Goal: Task Accomplishment & Management: Use online tool/utility

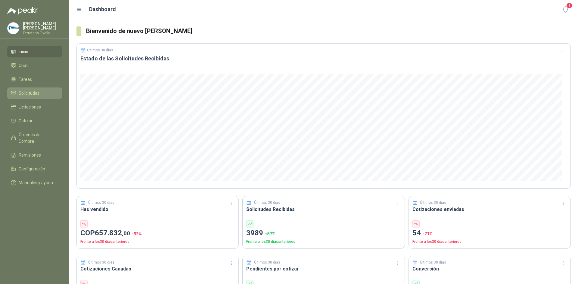
click at [32, 97] on span "Solicitudes" at bounding box center [29, 93] width 21 height 7
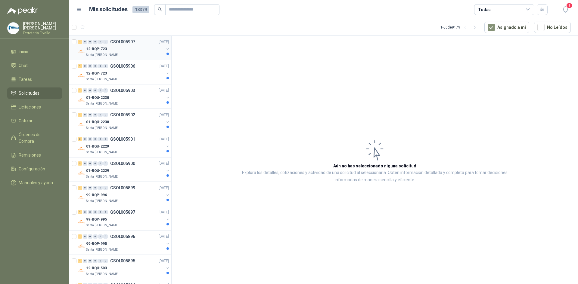
click at [135, 53] on div "Santa [PERSON_NAME]" at bounding box center [125, 55] width 78 height 5
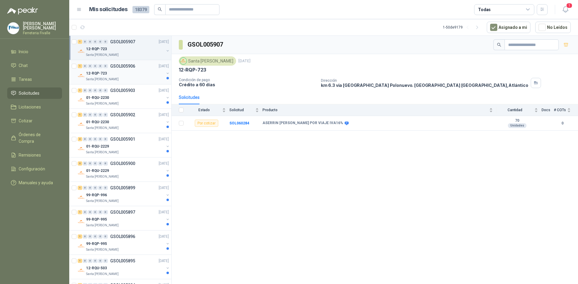
click at [116, 74] on div "12-RQP-723" at bounding box center [125, 73] width 78 height 7
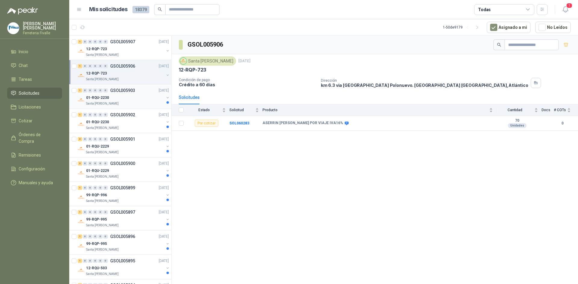
click at [131, 99] on div "01-RQU-2230" at bounding box center [125, 97] width 78 height 7
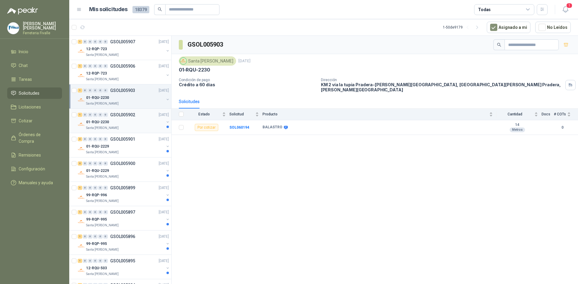
click at [157, 123] on div "01-RQU-2230" at bounding box center [125, 122] width 78 height 7
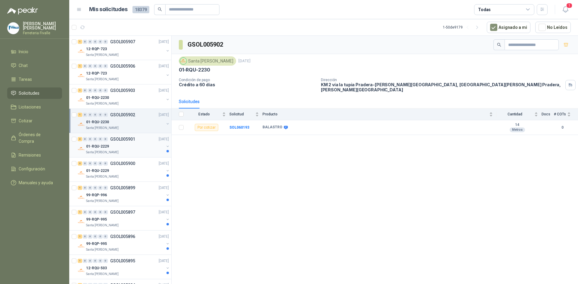
click at [137, 143] on div "01-RQU-2229" at bounding box center [125, 146] width 78 height 7
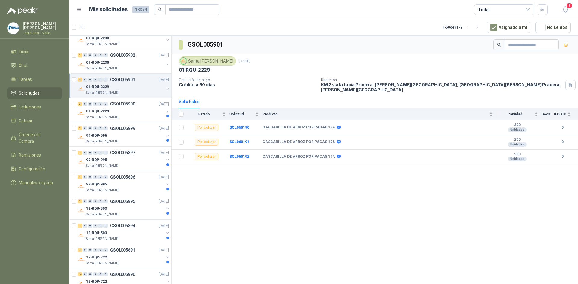
scroll to position [60, 0]
click at [140, 120] on div "3 0 0 0 0 0 GSOL005900 [DATE] 01-RQU-2229 [GEOGRAPHIC_DATA][PERSON_NAME]" at bounding box center [120, 110] width 102 height 24
click at [141, 122] on div "3 0 0 0 0 0 GSOL005900 [DATE] 01-RQU-2229 [GEOGRAPHIC_DATA][PERSON_NAME]" at bounding box center [120, 110] width 102 height 24
click at [150, 113] on div "01-RQU-2229" at bounding box center [125, 110] width 78 height 7
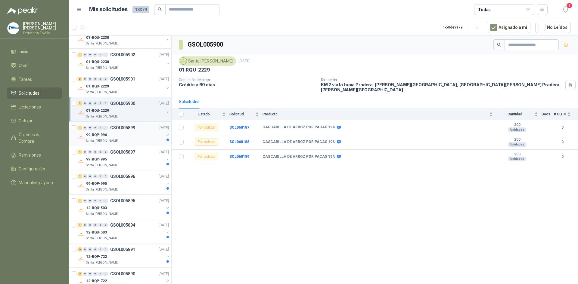
click at [142, 132] on div "99-RQP-996" at bounding box center [125, 135] width 78 height 7
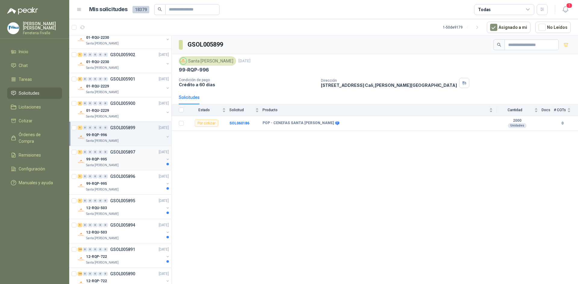
click at [139, 150] on div "1 0 0 0 0 0 GSOL005897 [DATE]" at bounding box center [124, 152] width 92 height 7
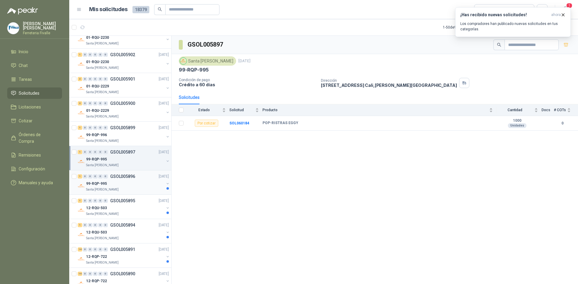
click at [135, 182] on div "99-RQP-995" at bounding box center [125, 183] width 78 height 7
click at [132, 199] on p "GSOL005895" at bounding box center [122, 201] width 25 height 4
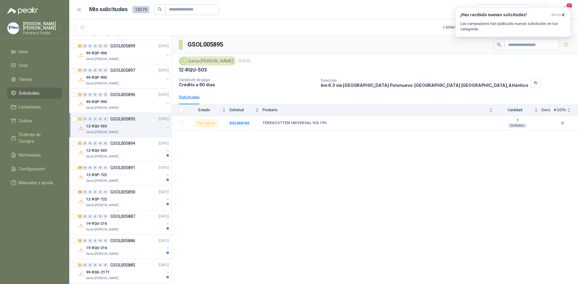
scroll to position [151, 0]
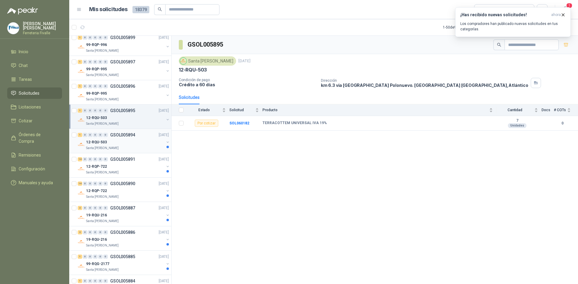
click at [124, 143] on div "12-RQU-503" at bounding box center [125, 142] width 78 height 7
click at [111, 161] on p "GSOL005891" at bounding box center [122, 159] width 25 height 4
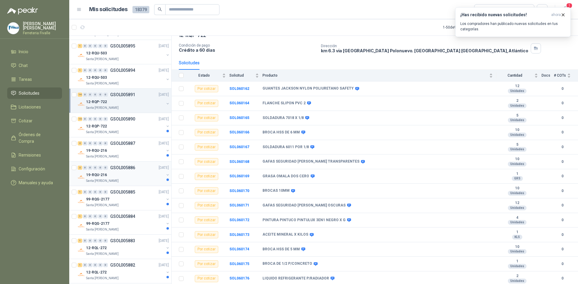
scroll to position [241, 0]
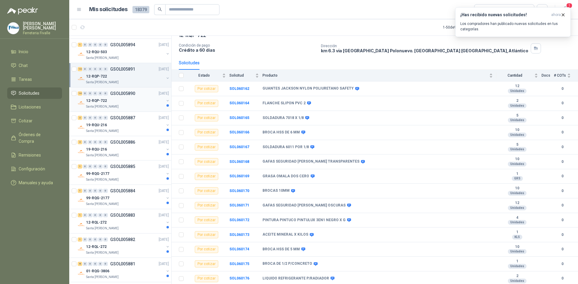
click at [141, 99] on div "12-RQP-722" at bounding box center [125, 100] width 78 height 7
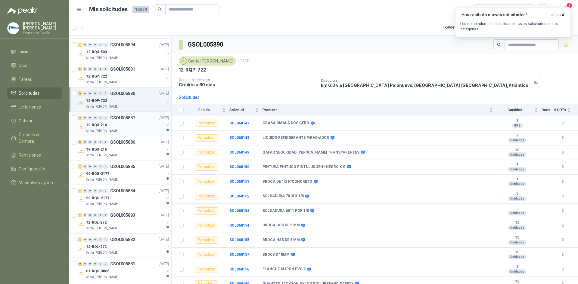
click at [151, 123] on div "19-RQU-216" at bounding box center [125, 125] width 78 height 7
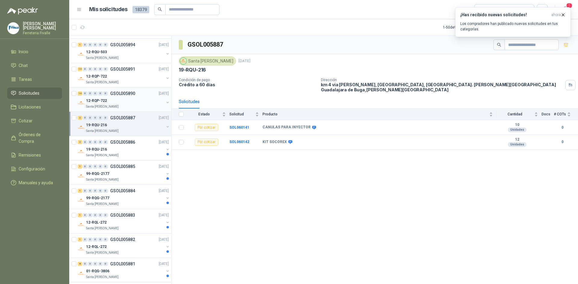
click at [141, 106] on div "Santa [PERSON_NAME]" at bounding box center [125, 106] width 78 height 5
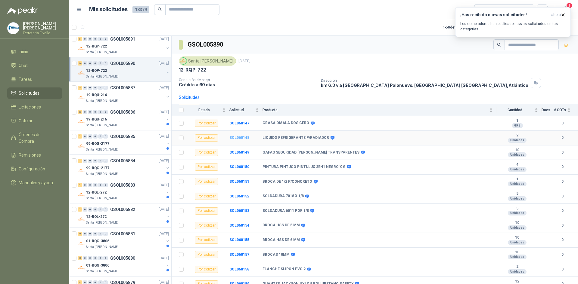
scroll to position [35, 0]
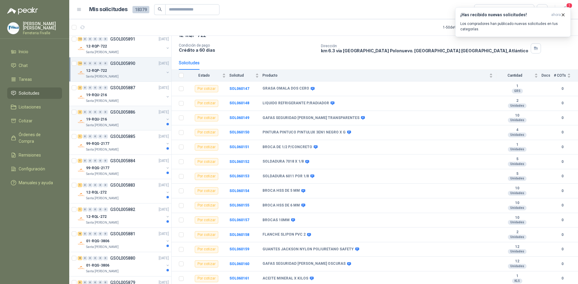
click at [139, 125] on div "Santa [PERSON_NAME]" at bounding box center [125, 125] width 78 height 5
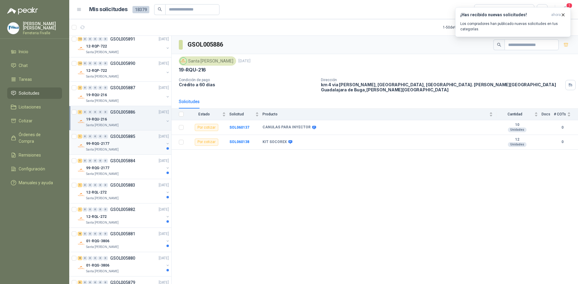
click at [132, 146] on div "99-RQG-2177" at bounding box center [125, 143] width 78 height 7
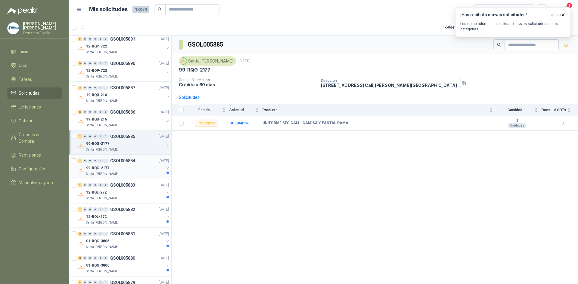
click at [125, 169] on div "99-RQG-2177" at bounding box center [125, 168] width 78 height 7
click at [123, 182] on div "1 0 0 0 0 0 GSOL005883 [DATE] 12-RQL-272 Santa [PERSON_NAME]" at bounding box center [120, 191] width 102 height 24
click at [135, 191] on div "12-RQL-272" at bounding box center [125, 192] width 78 height 7
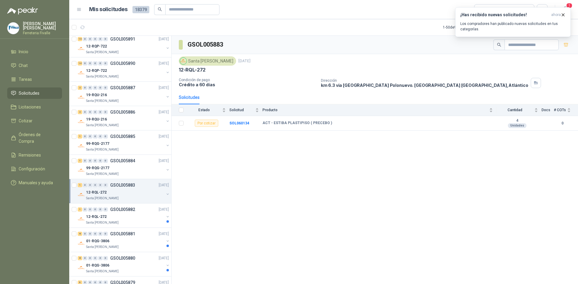
click at [135, 190] on div "12-RQL-272" at bounding box center [125, 192] width 78 height 7
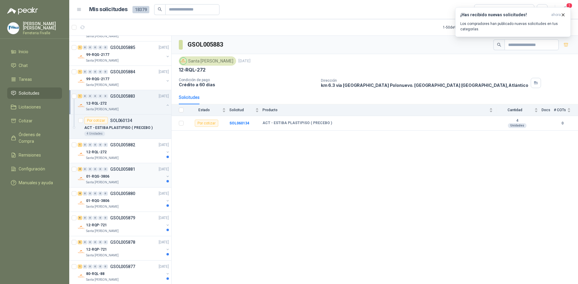
scroll to position [361, 0]
click at [150, 140] on div "1 0 0 0 0 0 GSOL005882 [DATE] 12-RQL-272 Santa [PERSON_NAME]" at bounding box center [120, 150] width 102 height 24
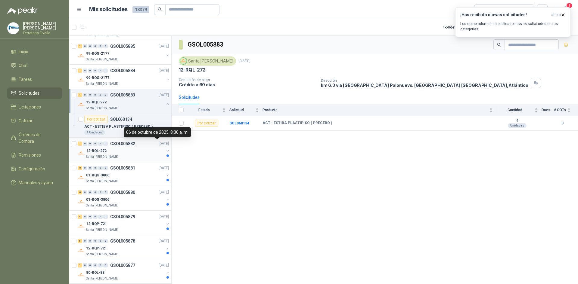
click at [159, 141] on p "[DATE]" at bounding box center [164, 144] width 10 height 6
click at [155, 173] on div "01-RQG-3806" at bounding box center [125, 175] width 78 height 7
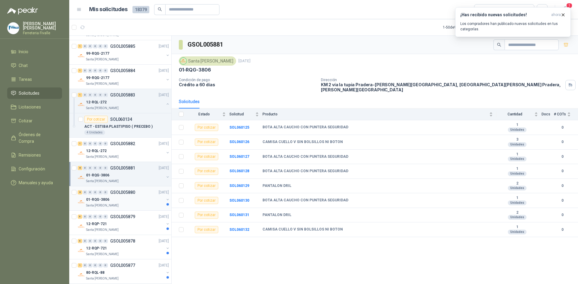
click at [147, 196] on div "8 0 0 0 0 0 GSOL005880 [DATE]" at bounding box center [124, 192] width 92 height 7
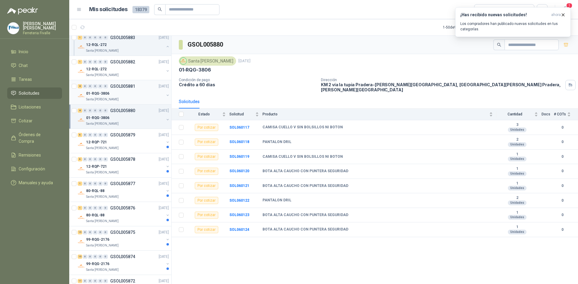
scroll to position [452, 0]
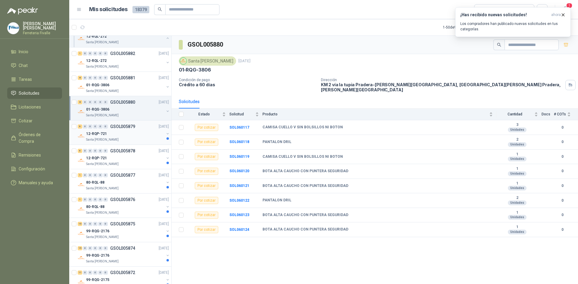
click at [145, 138] on div "Santa [PERSON_NAME]" at bounding box center [125, 140] width 78 height 5
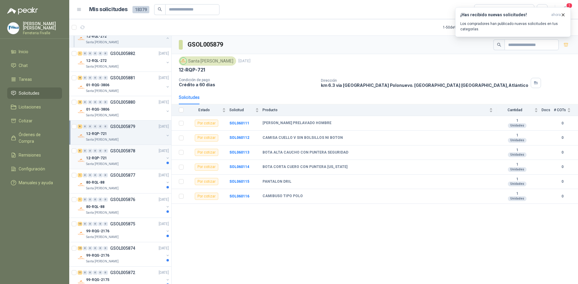
click at [144, 155] on div "12-RQP-721" at bounding box center [125, 158] width 78 height 7
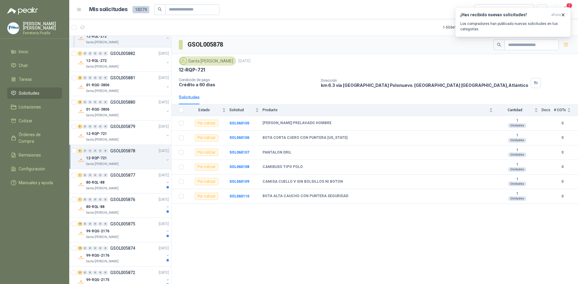
click at [144, 155] on div "12-RQP-721" at bounding box center [125, 158] width 78 height 7
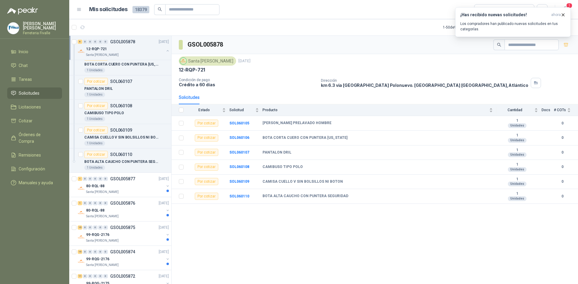
scroll to position [632, 0]
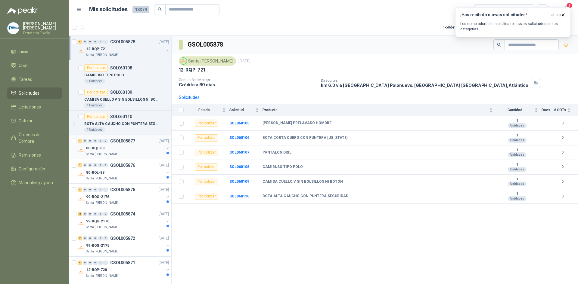
click at [146, 148] on div "80-RQL-88" at bounding box center [125, 148] width 78 height 7
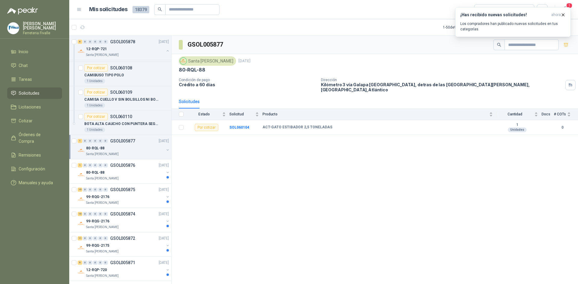
scroll to position [662, 0]
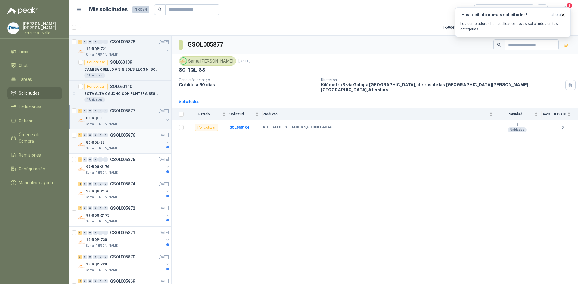
click at [139, 149] on div "Santa [PERSON_NAME]" at bounding box center [125, 148] width 78 height 5
click at [147, 160] on div "15 0 0 0 0 0 GSOL005875 [DATE]" at bounding box center [124, 159] width 92 height 7
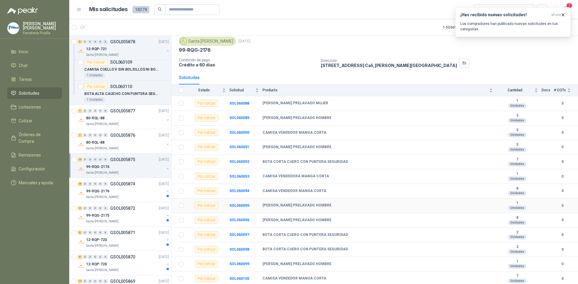
scroll to position [49, 0]
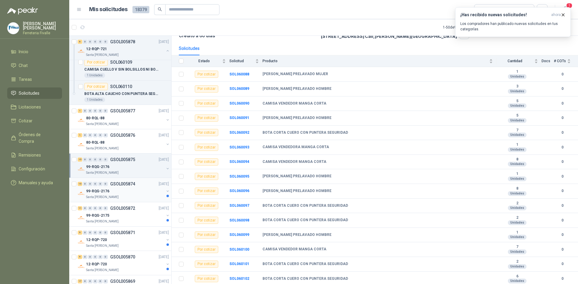
click at [136, 194] on div "99-RQG-2176" at bounding box center [125, 191] width 78 height 7
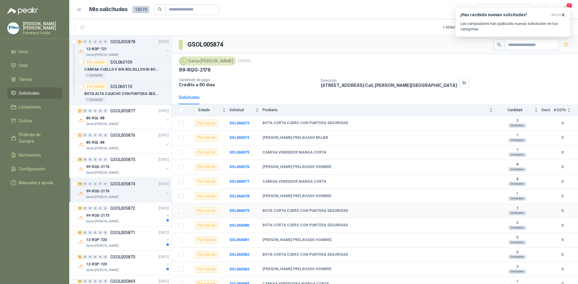
scroll to position [49, 0]
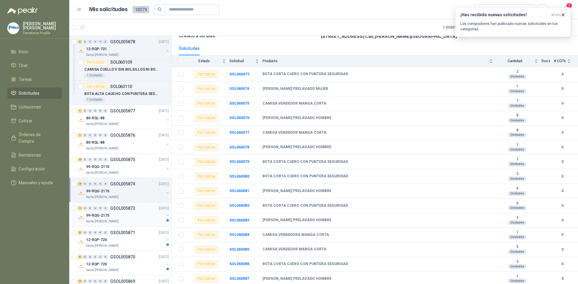
click at [144, 217] on div "99-RQG-2175" at bounding box center [125, 215] width 78 height 7
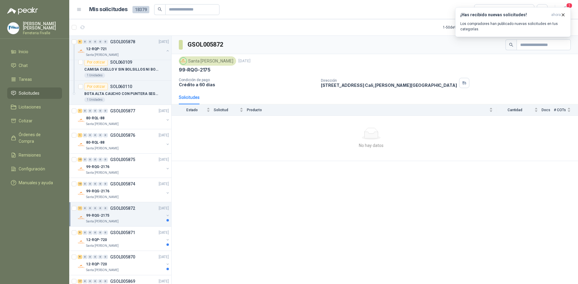
scroll to position [723, 0]
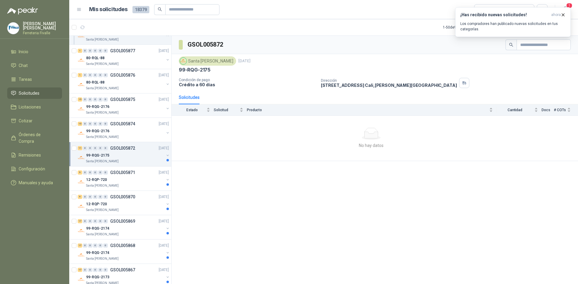
click at [139, 157] on div "99-RQG-2175" at bounding box center [125, 155] width 78 height 7
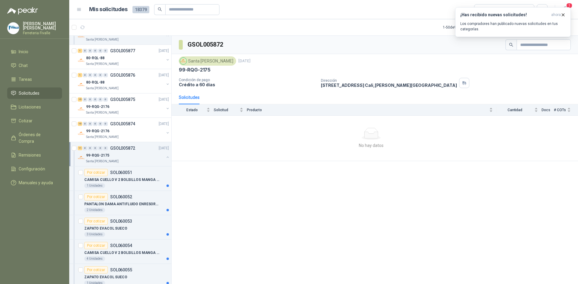
click at [139, 158] on div "99-RQG-2175" at bounding box center [125, 155] width 78 height 7
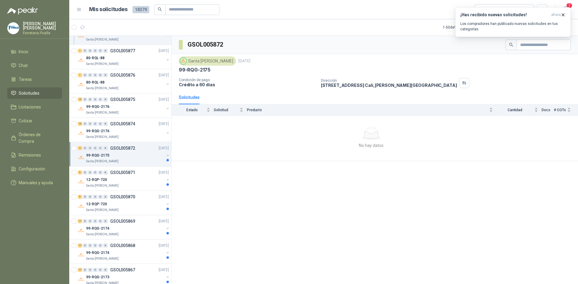
click at [153, 158] on div "99-RQG-2175" at bounding box center [125, 155] width 78 height 7
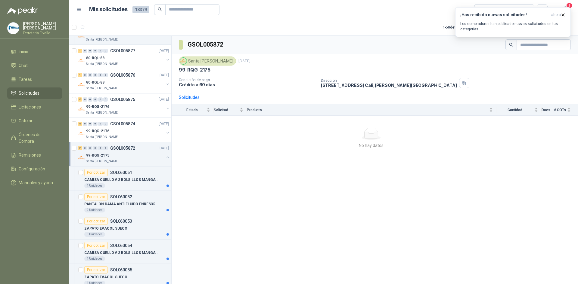
click at [153, 158] on div "99-RQG-2175" at bounding box center [125, 155] width 78 height 7
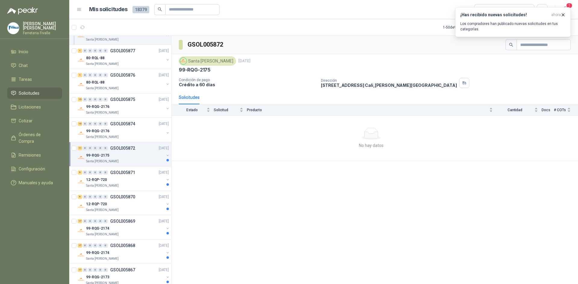
click at [114, 161] on div "Santa [PERSON_NAME]" at bounding box center [125, 161] width 78 height 5
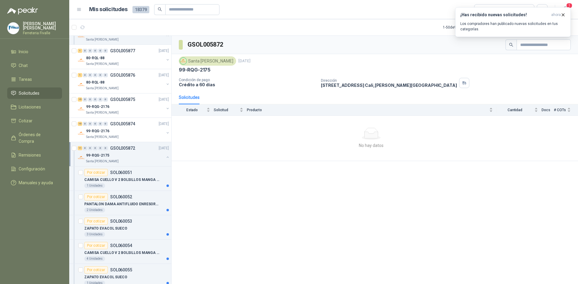
click at [117, 160] on div "Santa [PERSON_NAME]" at bounding box center [125, 161] width 78 height 5
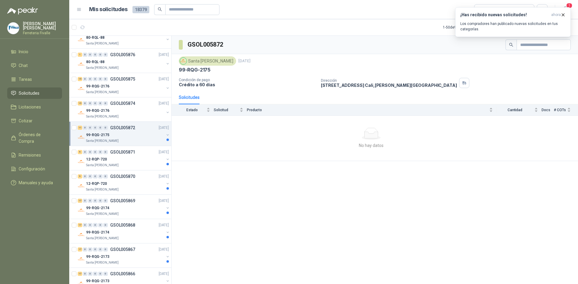
scroll to position [753, 0]
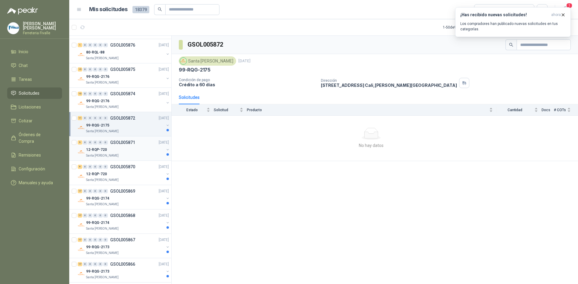
click at [132, 153] on div "12-RQP-720" at bounding box center [125, 149] width 78 height 7
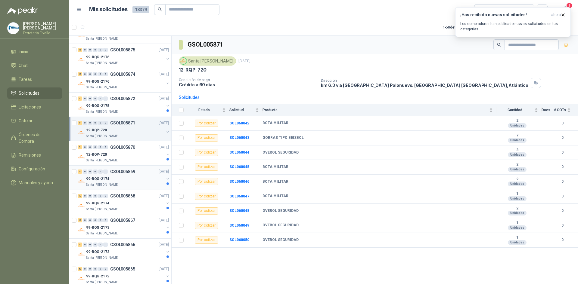
scroll to position [783, 0]
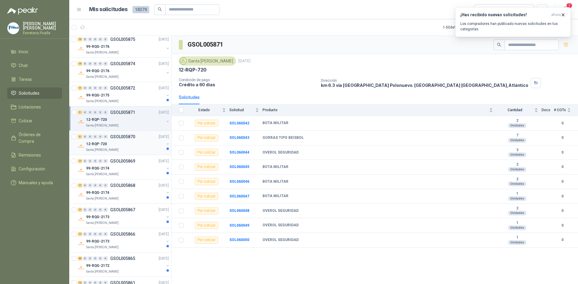
click at [143, 146] on div "12-RQP-720" at bounding box center [125, 144] width 78 height 7
click at [136, 164] on div "17 0 0 0 0 0 GSOL005869 [DATE]" at bounding box center [124, 161] width 92 height 7
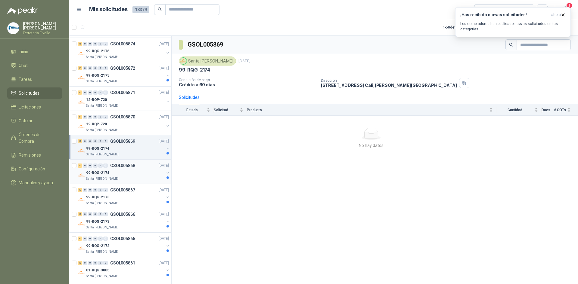
scroll to position [813, 0]
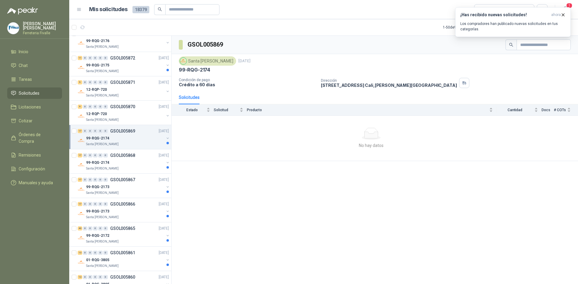
click at [141, 141] on div "99-RQG-2174" at bounding box center [125, 138] width 78 height 7
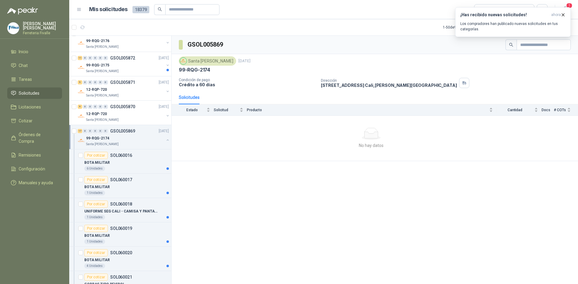
click at [144, 142] on div "99-RQG-2174" at bounding box center [125, 138] width 78 height 7
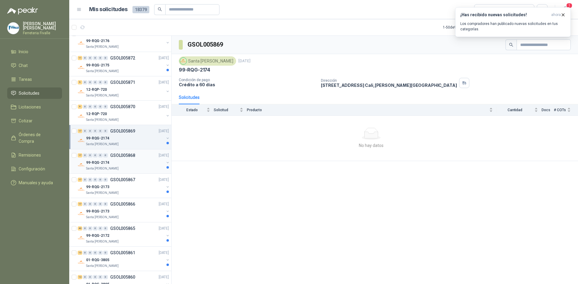
click at [143, 158] on div "17 0 0 0 0 0 GSOL005868 [DATE]" at bounding box center [124, 155] width 92 height 7
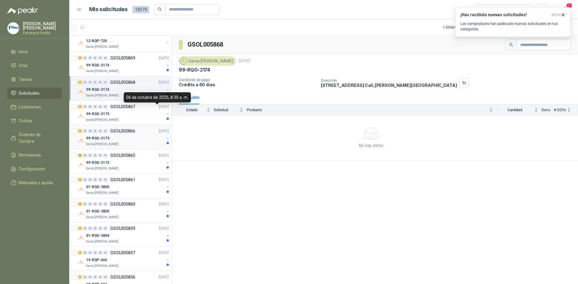
scroll to position [903, 0]
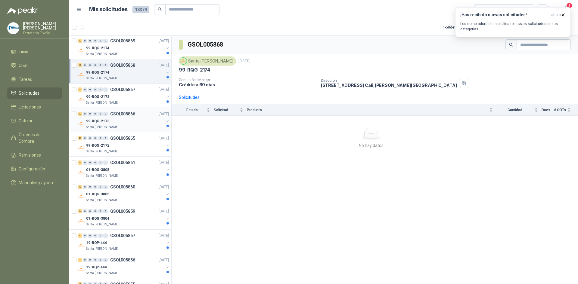
click at [146, 116] on div "17 0 0 0 0 0 GSOL005866 [DATE]" at bounding box center [124, 113] width 92 height 7
click at [147, 95] on div "99-RQG-2173" at bounding box center [125, 96] width 78 height 7
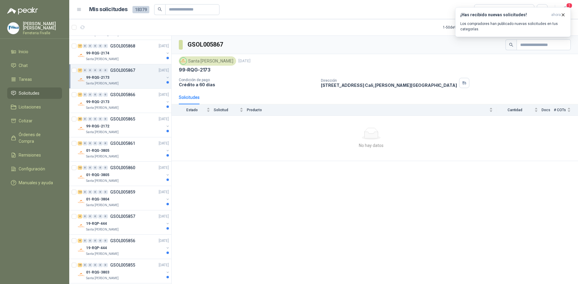
scroll to position [933, 0]
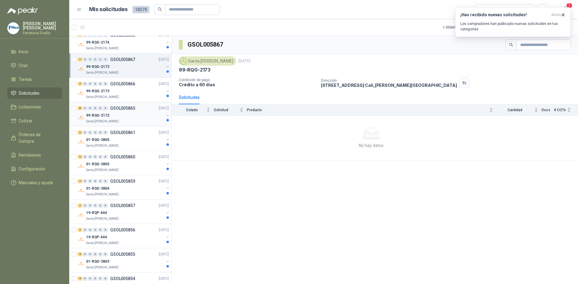
click at [152, 113] on div "99-RQG-2172" at bounding box center [125, 115] width 78 height 7
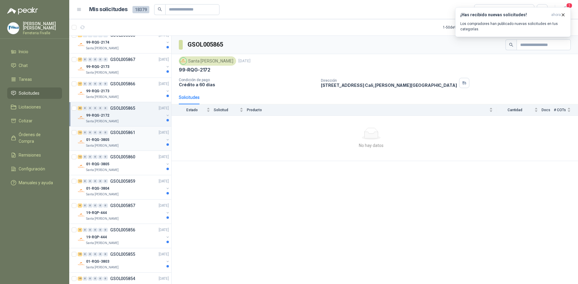
click at [147, 142] on div "01-RQG-3805" at bounding box center [125, 139] width 78 height 7
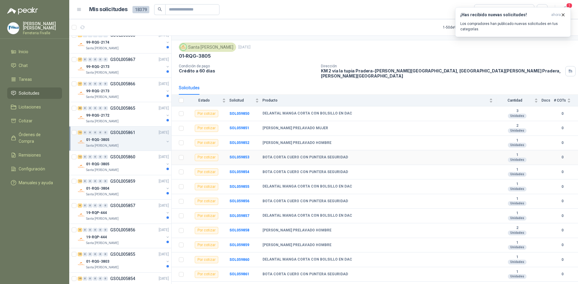
scroll to position [20, 0]
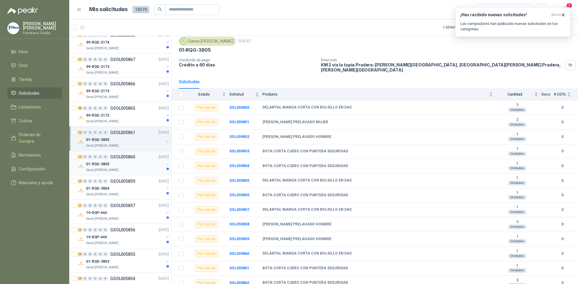
click at [146, 167] on div "01-RQG-3805" at bounding box center [125, 164] width 78 height 7
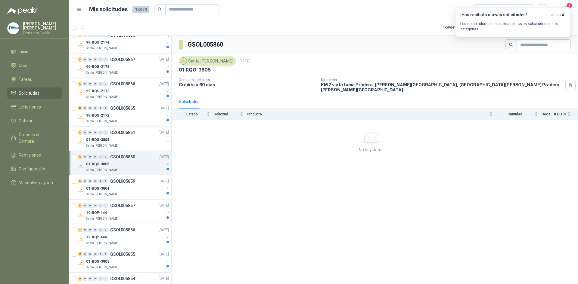
click at [143, 171] on div "Santa [PERSON_NAME]" at bounding box center [125, 170] width 78 height 5
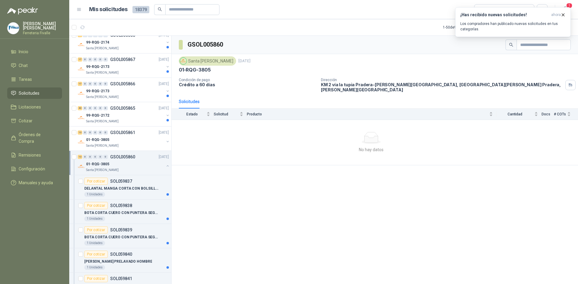
click at [142, 171] on div "Santa [PERSON_NAME]" at bounding box center [125, 170] width 78 height 5
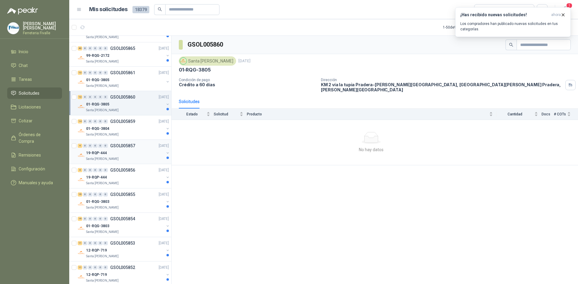
scroll to position [993, 0]
click at [139, 127] on div "01-RQG-3804" at bounding box center [125, 128] width 78 height 7
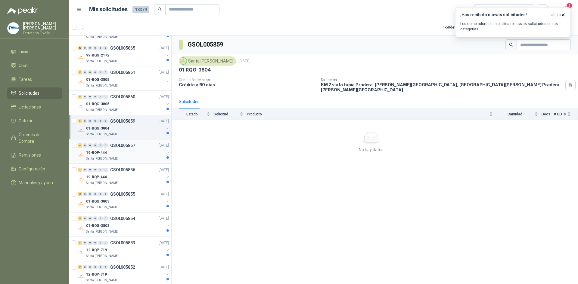
click at [145, 153] on div "19-RQP-444" at bounding box center [125, 152] width 78 height 7
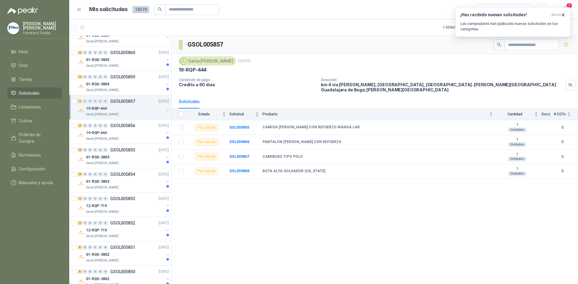
scroll to position [1054, 0]
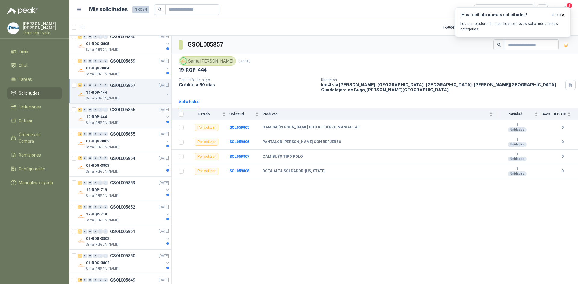
click at [151, 120] on div "19-RQP-444" at bounding box center [125, 116] width 78 height 7
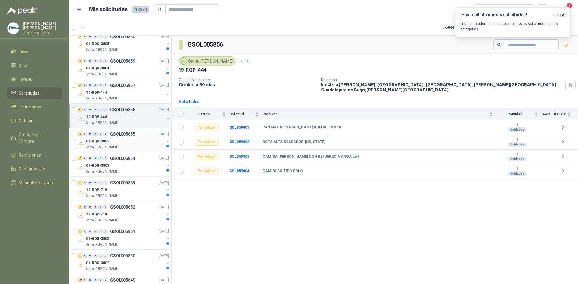
click at [153, 141] on div "01-RQG-3803" at bounding box center [125, 141] width 78 height 7
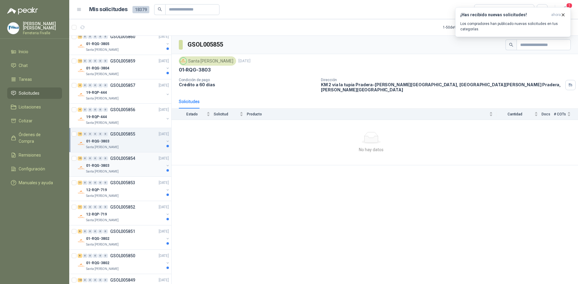
click at [148, 160] on div "19 0 0 0 0 0 GSOL005854 [DATE]" at bounding box center [124, 158] width 92 height 7
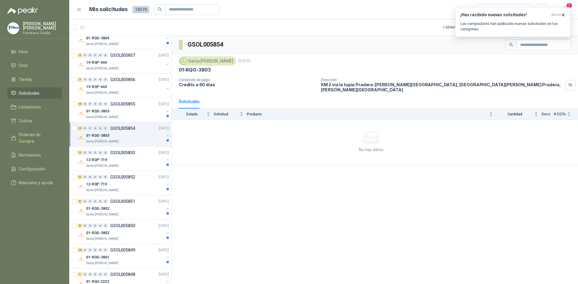
click at [148, 160] on div "12-RQP-719" at bounding box center [125, 160] width 78 height 7
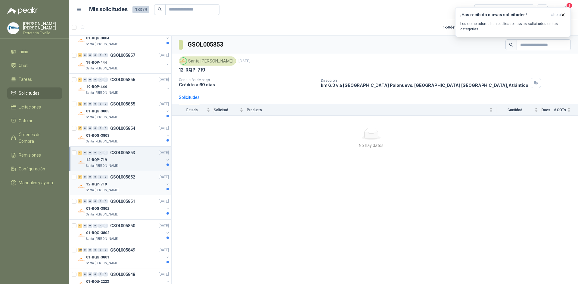
click at [150, 185] on div "12-RQP-719" at bounding box center [125, 184] width 78 height 7
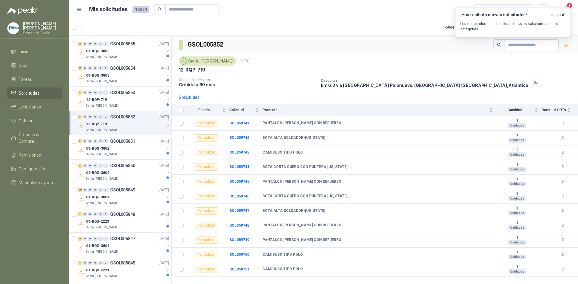
scroll to position [1148, 0]
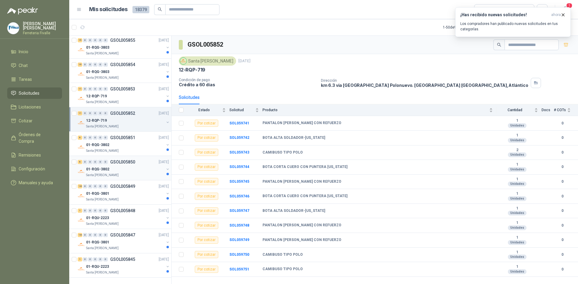
click at [149, 170] on div "01-RQG-3802" at bounding box center [125, 169] width 78 height 7
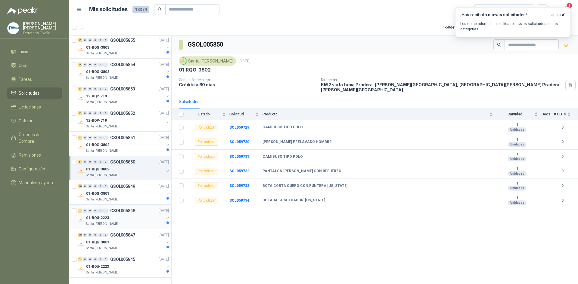
click at [145, 219] on div "01-RQU-2223" at bounding box center [125, 218] width 78 height 7
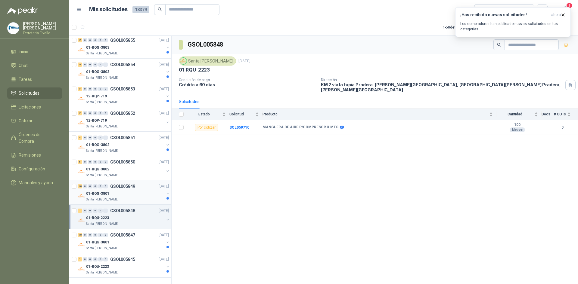
click at [158, 194] on div "01-RQG-3801" at bounding box center [125, 193] width 78 height 7
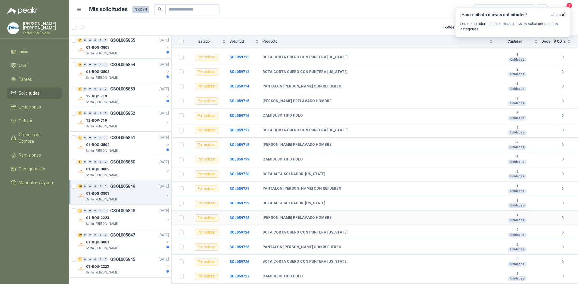
scroll to position [93, 0]
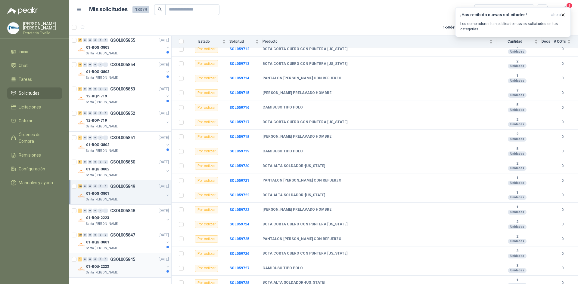
click at [140, 264] on div "01-RQU-2223" at bounding box center [125, 266] width 78 height 7
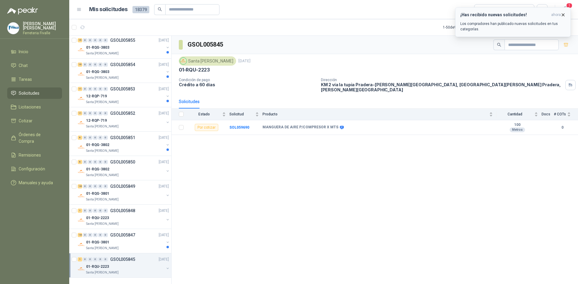
click at [563, 14] on icon "button" at bounding box center [563, 14] width 5 height 5
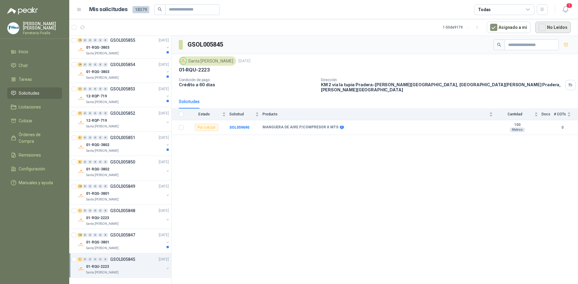
click at [550, 28] on button "No Leídos" at bounding box center [553, 27] width 36 height 11
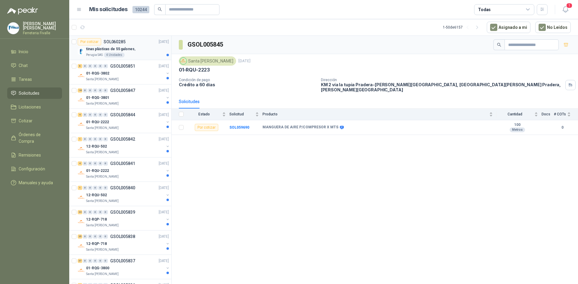
click at [139, 49] on div "tinas plásticas de 55 galones," at bounding box center [127, 48] width 83 height 7
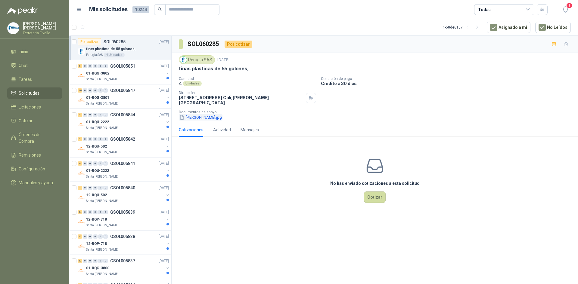
click at [185, 114] on button "[PERSON_NAME].jpg" at bounding box center [201, 117] width 44 height 6
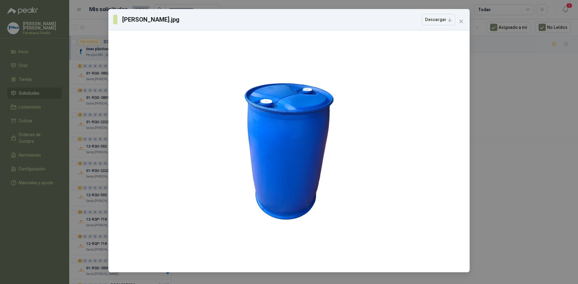
click at [484, 83] on div "[PERSON_NAME].jpg Descargar" at bounding box center [289, 142] width 578 height 284
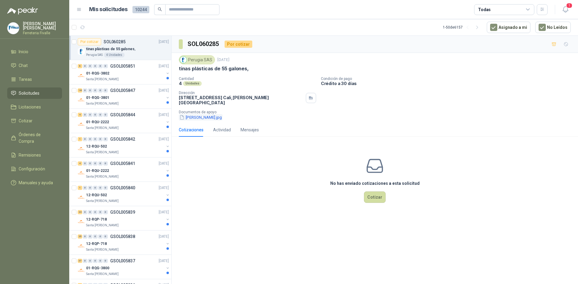
click at [197, 114] on button "[PERSON_NAME].jpg" at bounding box center [201, 117] width 44 height 6
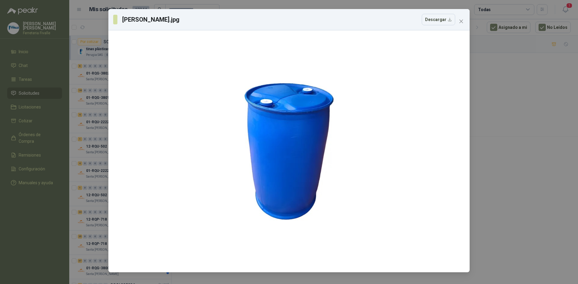
click at [492, 147] on div "[PERSON_NAME].jpg Descargar" at bounding box center [289, 142] width 578 height 284
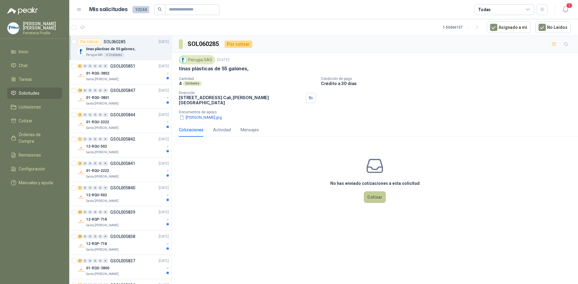
click at [374, 192] on button "Cotizar" at bounding box center [375, 197] width 22 height 11
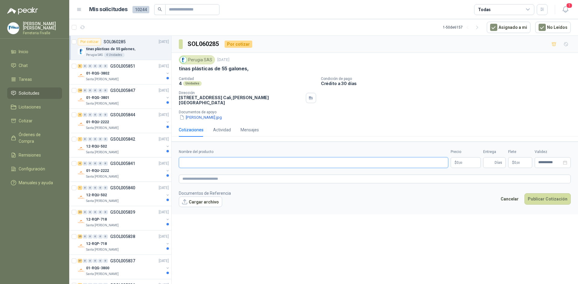
drag, startPoint x: 189, startPoint y: 156, endPoint x: 194, endPoint y: 159, distance: 5.2
click at [191, 157] on input "Nombre del producto" at bounding box center [313, 162] width 269 height 11
type input "**********"
click at [464, 158] on body "[PERSON_NAME] Ferreteria [PERSON_NAME] Inicio Chat Tareas Solicitudes Licitacio…" at bounding box center [289, 142] width 578 height 284
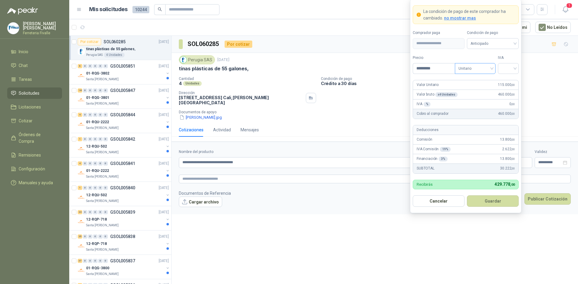
click at [483, 71] on span "Unitario" at bounding box center [475, 68] width 33 height 9
type input "*********"
click at [475, 80] on div "Unitario" at bounding box center [475, 81] width 31 height 7
click at [512, 70] on input "search" at bounding box center [509, 68] width 14 height 9
click at [512, 79] on div "19%" at bounding box center [508, 81] width 11 height 7
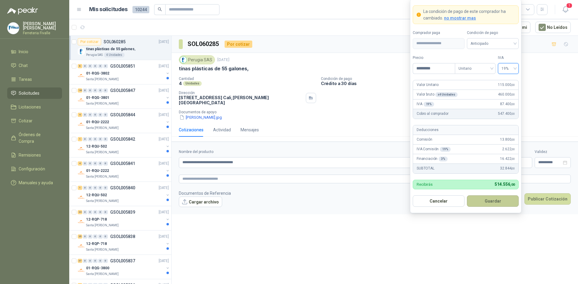
click at [492, 200] on button "Guardar" at bounding box center [493, 201] width 52 height 11
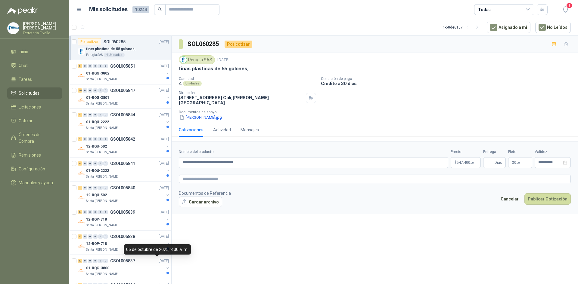
click at [272, 228] on div "**********" at bounding box center [375, 161] width 406 height 251
click at [434, 226] on div "**********" at bounding box center [375, 161] width 406 height 251
click at [458, 229] on div "**********" at bounding box center [375, 161] width 406 height 251
click at [255, 159] on input "**********" at bounding box center [313, 162] width 269 height 11
type input "**********"
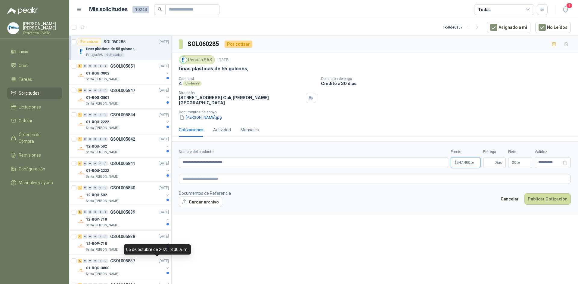
click at [469, 161] on span "547.400 ,00" at bounding box center [465, 163] width 17 height 4
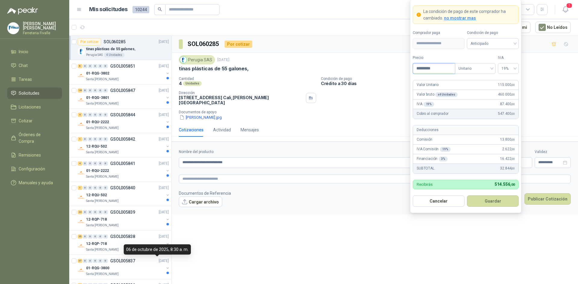
click at [440, 67] on input "*********" at bounding box center [434, 69] width 42 height 10
click at [490, 71] on span "Unitario" at bounding box center [475, 68] width 33 height 9
type input "*********"
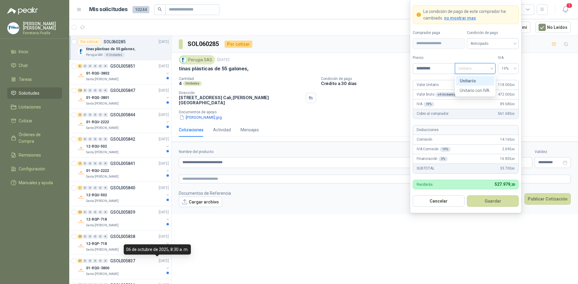
click at [490, 76] on div "Unitario" at bounding box center [475, 81] width 38 height 10
click at [487, 200] on button "Guardar" at bounding box center [493, 201] width 52 height 11
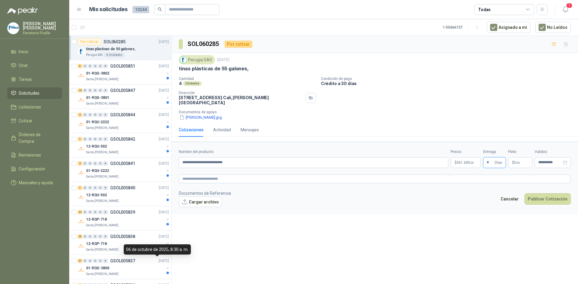
type input "*"
click at [519, 161] on p "$ 0 ,00" at bounding box center [520, 162] width 24 height 11
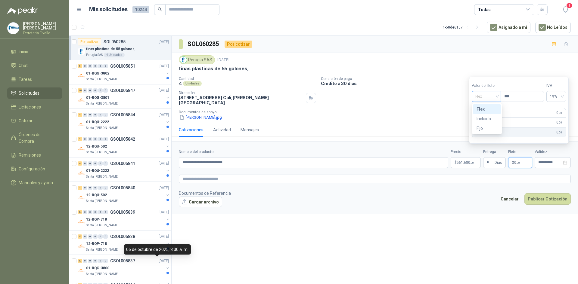
click at [495, 97] on span "Flex" at bounding box center [486, 96] width 22 height 9
click at [486, 119] on div "Incluido" at bounding box center [487, 119] width 21 height 7
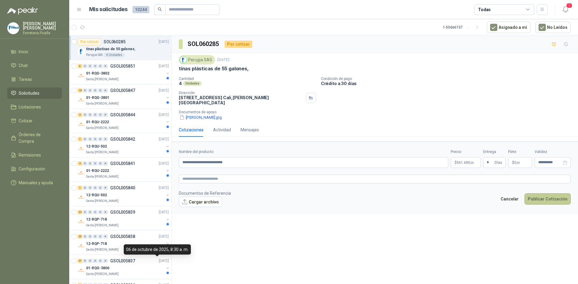
click at [542, 194] on button "Publicar Cotización" at bounding box center [547, 199] width 46 height 11
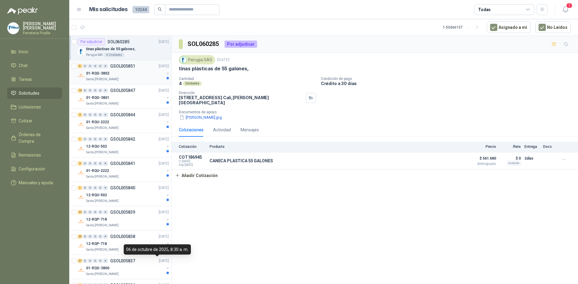
click at [125, 65] on p "GSOL005851" at bounding box center [122, 66] width 25 height 4
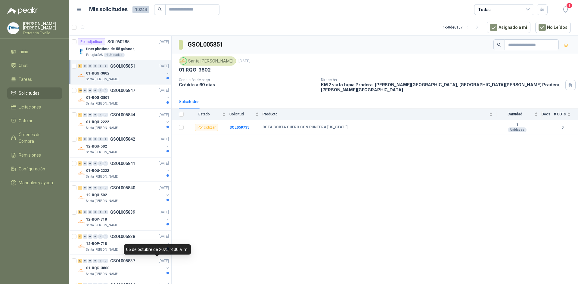
click at [147, 76] on div "01-RQG-3802" at bounding box center [125, 73] width 78 height 7
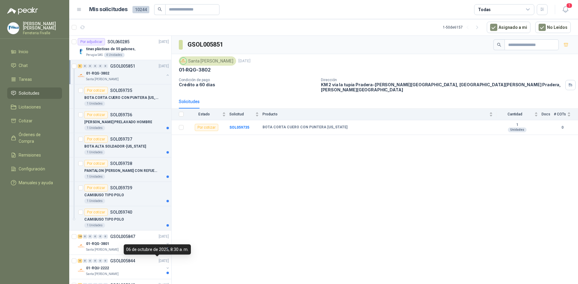
click at [142, 77] on div "01-RQG-3802" at bounding box center [125, 73] width 78 height 7
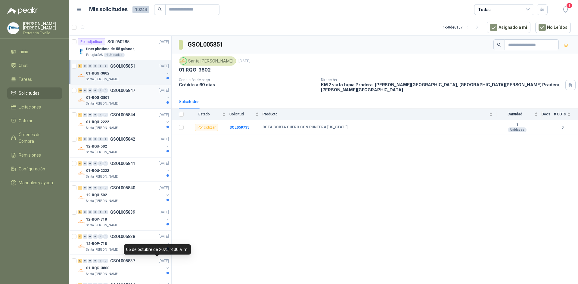
click at [137, 94] on div "01-RQG-3801" at bounding box center [125, 97] width 78 height 7
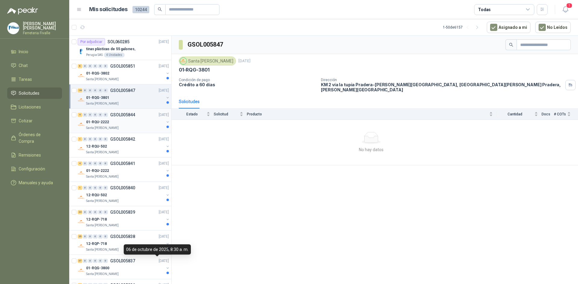
click at [135, 117] on div "4 0 0 0 0 0 GSOL005844 [DATE]" at bounding box center [124, 114] width 92 height 7
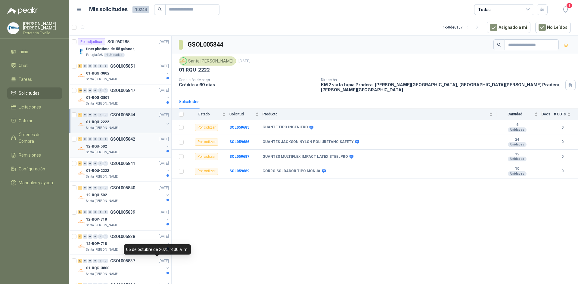
click at [139, 144] on div "12-RQU-502" at bounding box center [125, 146] width 78 height 7
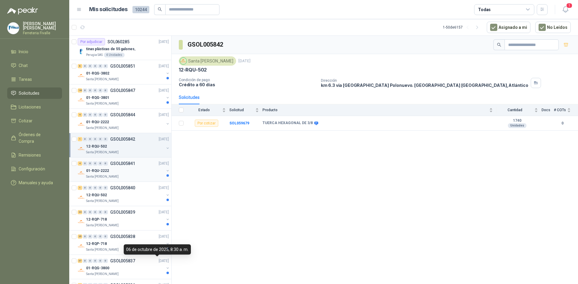
click at [129, 166] on p "GSOL005841" at bounding box center [122, 164] width 25 height 4
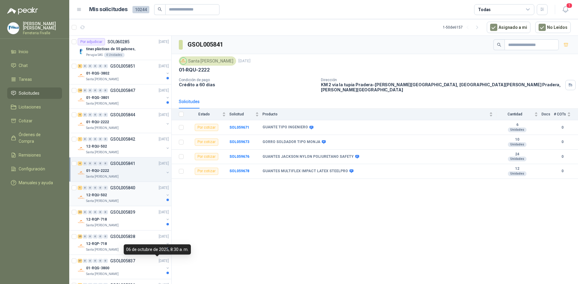
click at [132, 185] on div "1 0 0 0 0 0 GSOL005840 [DATE]" at bounding box center [124, 188] width 92 height 7
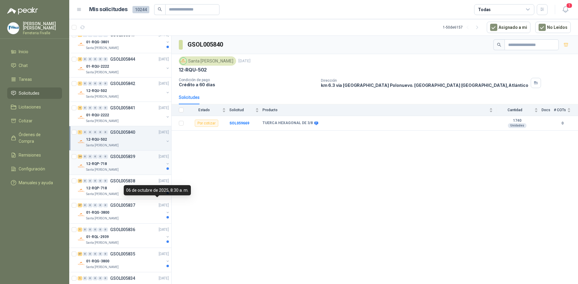
scroll to position [60, 0]
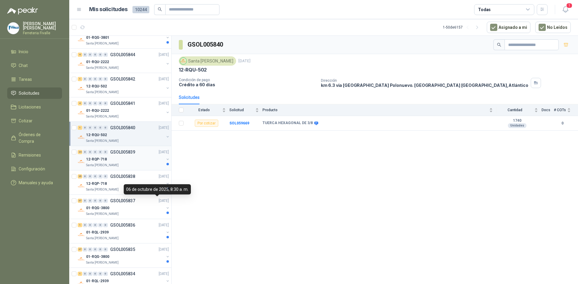
click at [124, 165] on div "Santa [PERSON_NAME]" at bounding box center [125, 165] width 78 height 5
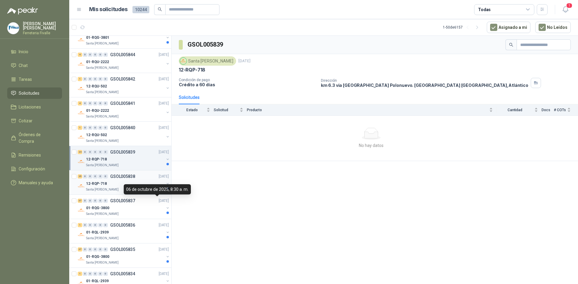
click at [125, 180] on div "25 0 0 0 0 0 GSOL005838 [DATE]" at bounding box center [124, 176] width 92 height 7
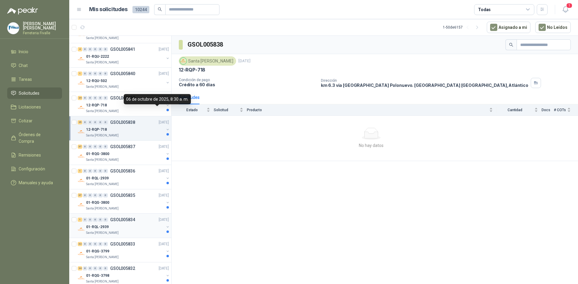
scroll to position [151, 0]
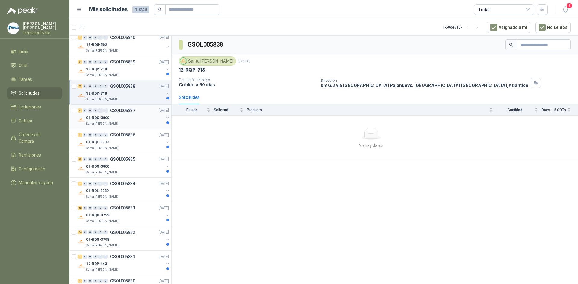
click at [125, 110] on p "GSOL005837" at bounding box center [122, 111] width 25 height 4
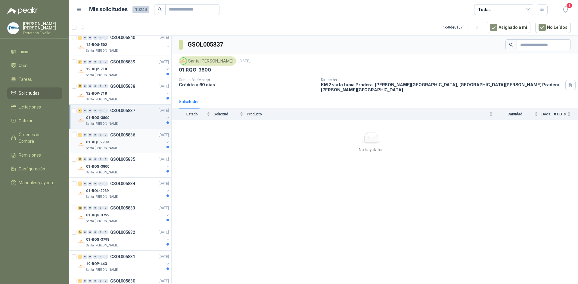
click at [133, 138] on div "1 0 0 0 0 0 GSOL005836 [DATE]" at bounding box center [124, 135] width 92 height 7
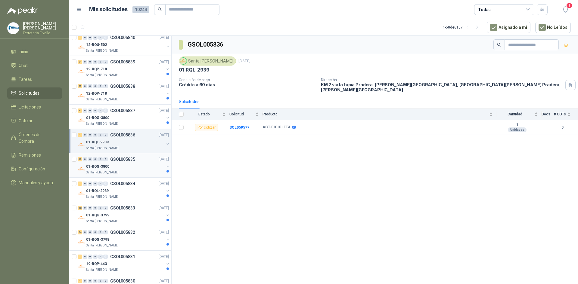
click at [153, 166] on div "01-RQG-3800" at bounding box center [125, 166] width 78 height 7
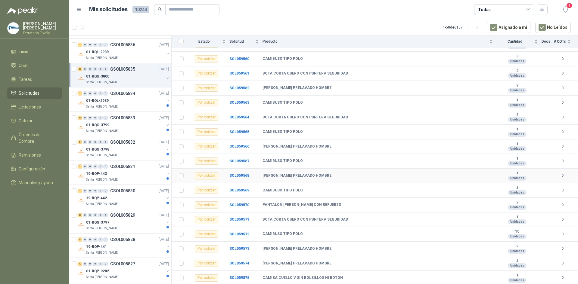
scroll to position [371, 0]
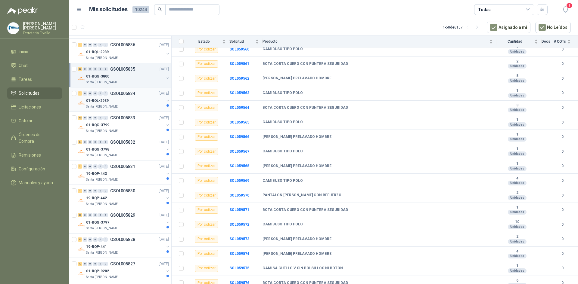
click at [123, 99] on div "01-RQL-2939" at bounding box center [125, 100] width 78 height 7
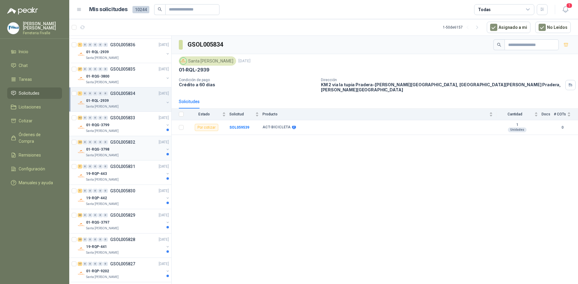
click at [125, 138] on div "24 0 0 0 0 0 GSOL005832 [DATE] 01-RQG-3798 [GEOGRAPHIC_DATA][PERSON_NAME]" at bounding box center [120, 148] width 102 height 24
click at [127, 128] on div "01-RQG-3799" at bounding box center [125, 125] width 78 height 7
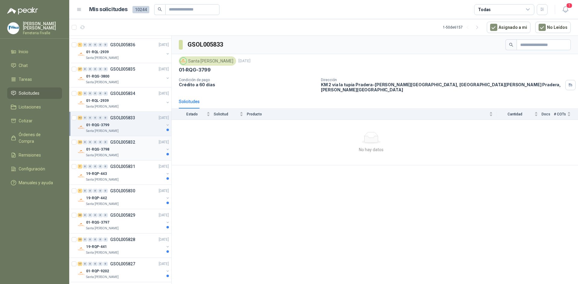
click at [114, 151] on div "01-RQG-3798" at bounding box center [125, 149] width 78 height 7
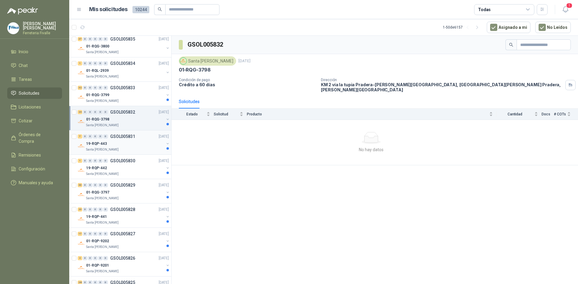
click at [129, 146] on div "19-RQP-443" at bounding box center [125, 143] width 78 height 7
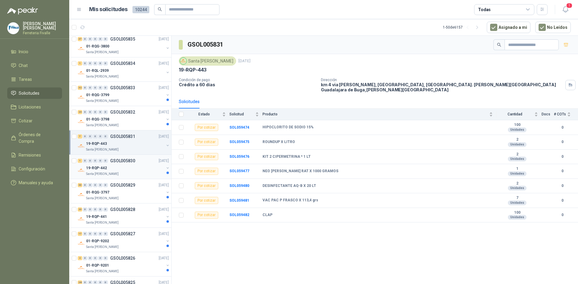
click at [127, 164] on div "1 0 0 0 0 0 GSOL005830 [DATE]" at bounding box center [124, 160] width 92 height 7
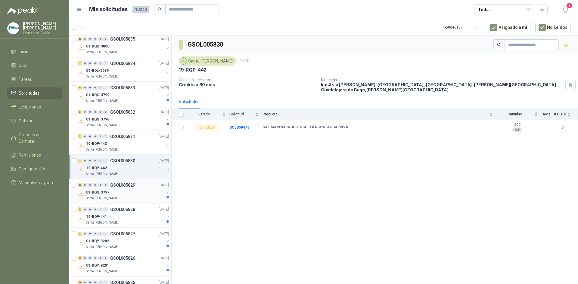
click at [149, 191] on div "01-RQG-3797" at bounding box center [125, 192] width 78 height 7
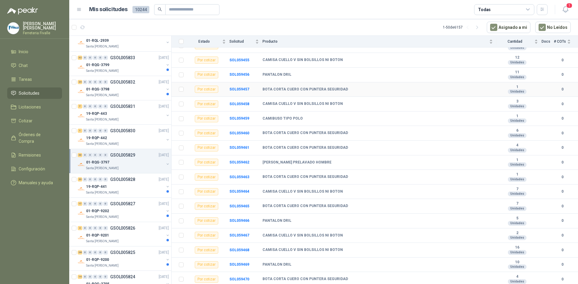
scroll to position [269, 0]
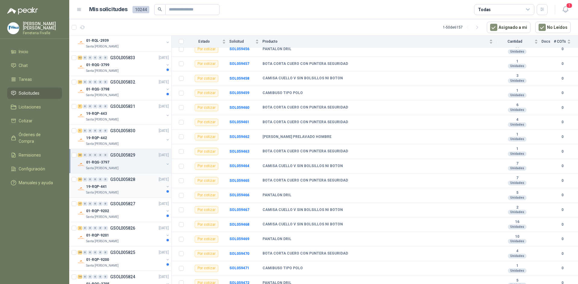
click at [126, 181] on p "GSOL005828" at bounding box center [122, 180] width 25 height 4
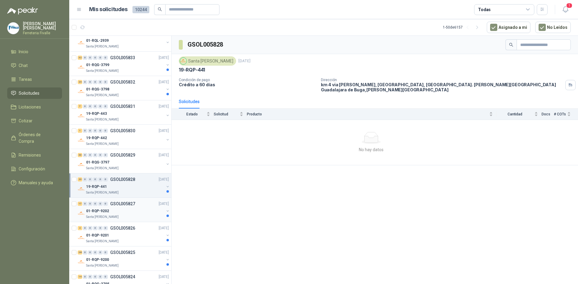
click at [129, 202] on p "GSOL005827" at bounding box center [122, 204] width 25 height 4
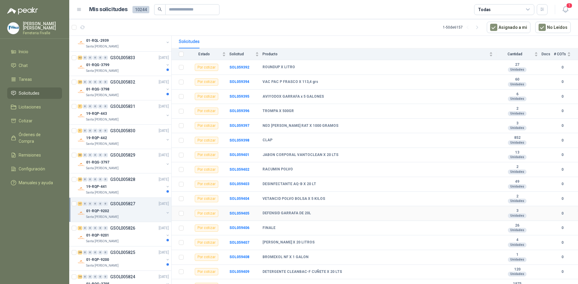
scroll to position [78, 0]
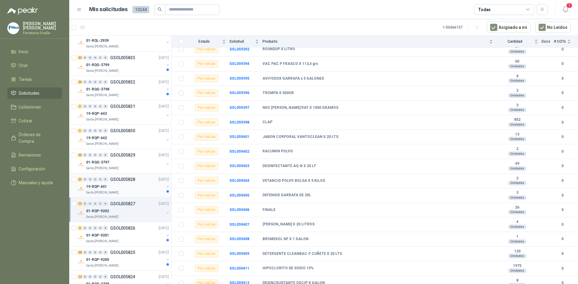
click at [113, 187] on div "19-RQP-441" at bounding box center [125, 186] width 78 height 7
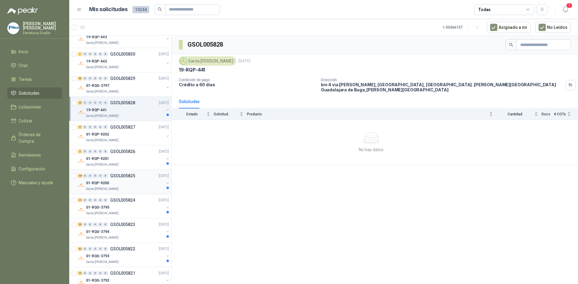
scroll to position [391, 0]
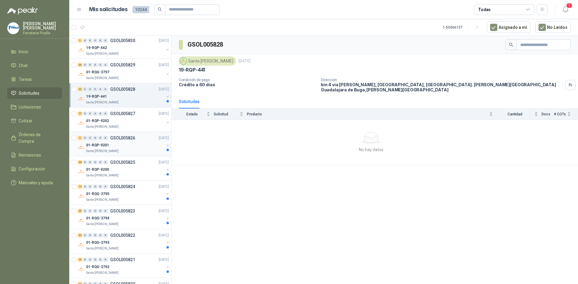
click at [137, 145] on div "01-RQP-9201" at bounding box center [125, 145] width 78 height 7
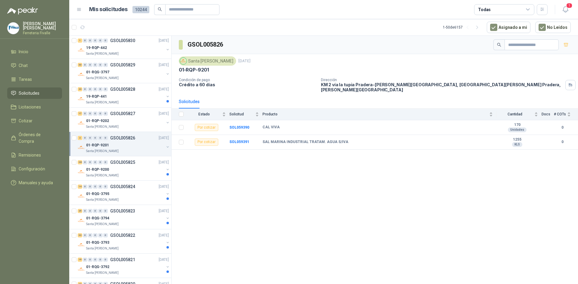
click at [200, 189] on div "GSOL005826 [GEOGRAPHIC_DATA][PERSON_NAME] [DATE] 01-RQP-9201 Condición de pago …" at bounding box center [375, 161] width 406 height 251
click at [237, 219] on div "GSOL005826 [GEOGRAPHIC_DATA][PERSON_NAME] [DATE] 01-RQP-9201 Condición de pago …" at bounding box center [375, 161] width 406 height 251
click at [113, 170] on div "01-RQP-9200" at bounding box center [125, 169] width 78 height 7
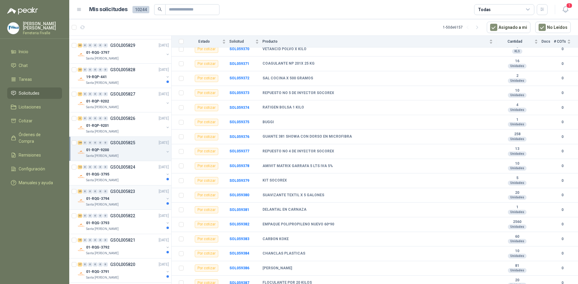
scroll to position [421, 0]
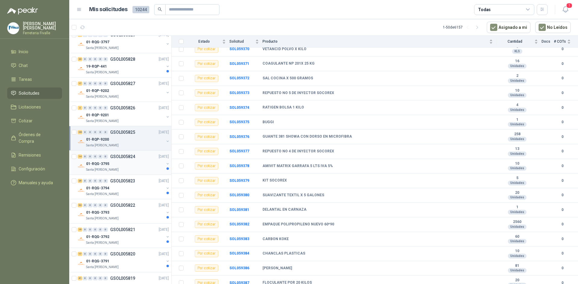
click at [138, 168] on div "Santa [PERSON_NAME]" at bounding box center [125, 170] width 78 height 5
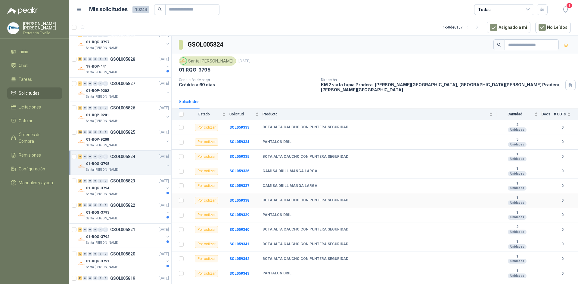
scroll to position [35, 0]
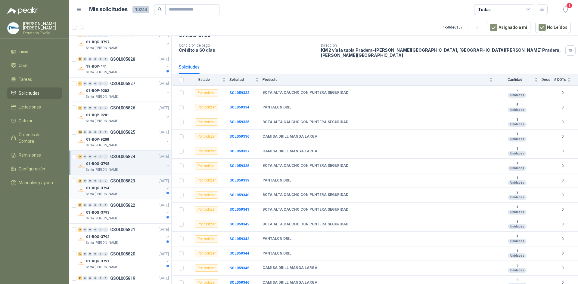
click at [141, 190] on div "01-RQG-3794" at bounding box center [125, 188] width 78 height 7
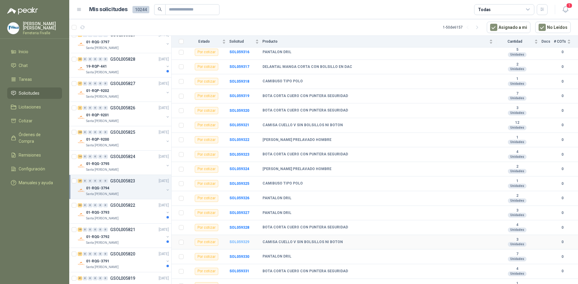
scroll to position [195, 0]
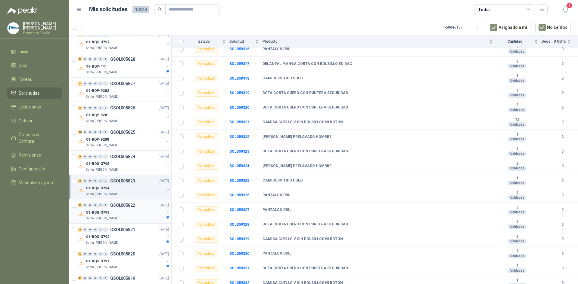
click at [133, 213] on div "01-RQG-3793" at bounding box center [125, 212] width 78 height 7
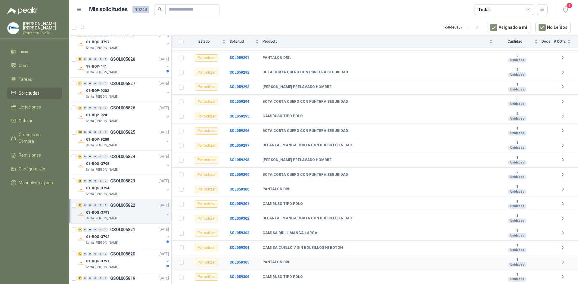
scroll to position [312, 0]
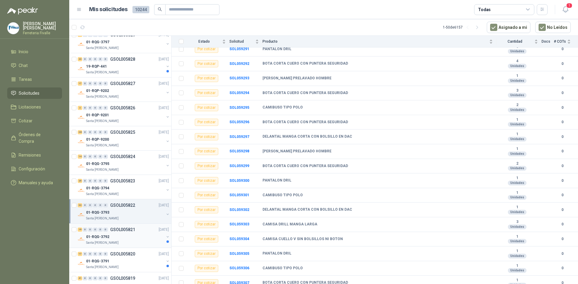
click at [148, 244] on div "Santa [PERSON_NAME]" at bounding box center [125, 243] width 78 height 5
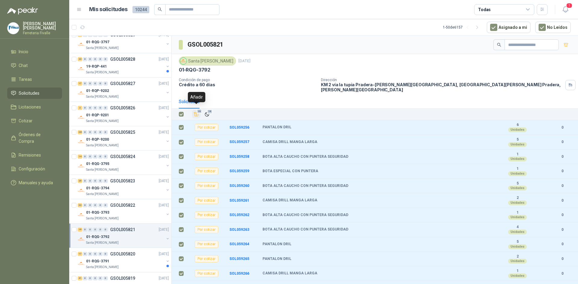
click at [199, 110] on button "19" at bounding box center [196, 114] width 8 height 8
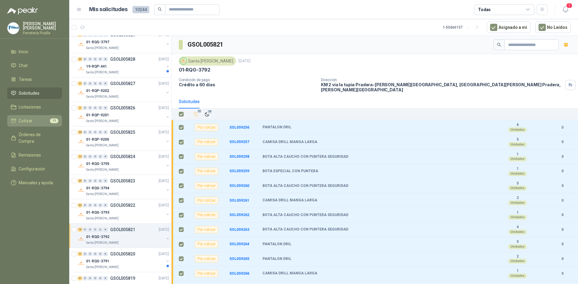
click at [39, 124] on li "Cotizar 19" at bounding box center [35, 121] width 48 height 7
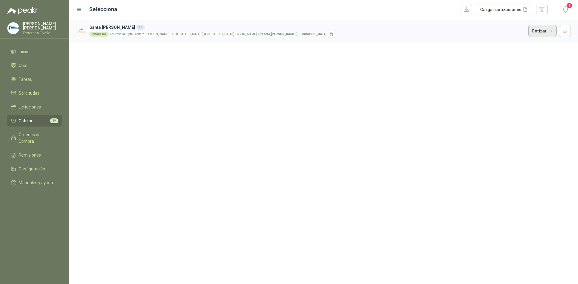
click at [542, 33] on button "Cotizar" at bounding box center [542, 31] width 28 height 12
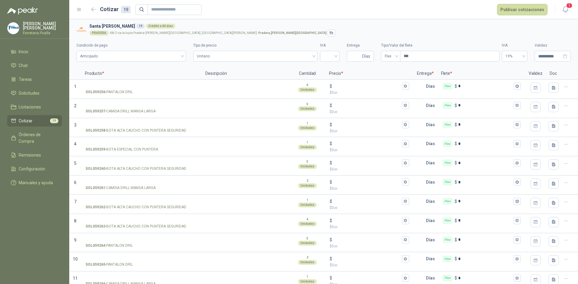
click at [500, 37] on div "**********" at bounding box center [323, 50] width 494 height 27
click at [103, 12] on h2 "Cotizar 19" at bounding box center [115, 9] width 31 height 8
click at [95, 9] on icon "button" at bounding box center [94, 10] width 5 height 4
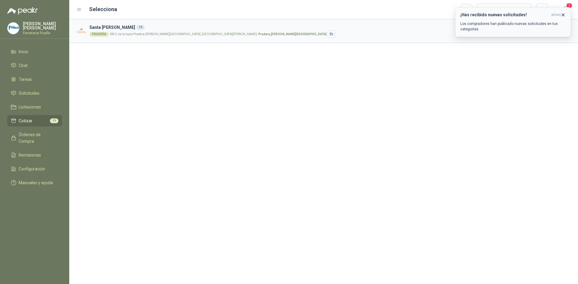
click at [561, 14] on icon "button" at bounding box center [563, 14] width 5 height 5
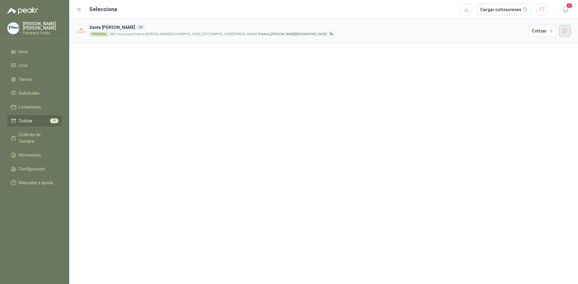
click at [563, 28] on button "button" at bounding box center [565, 31] width 12 height 12
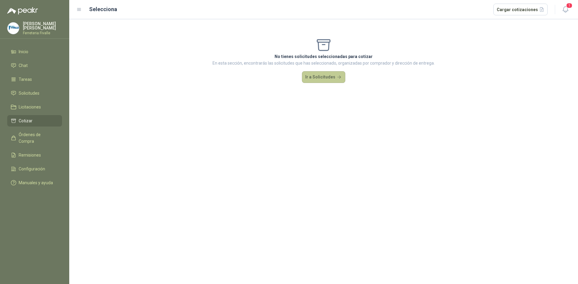
click at [312, 76] on button "Ir a Solicitudes" at bounding box center [323, 77] width 43 height 12
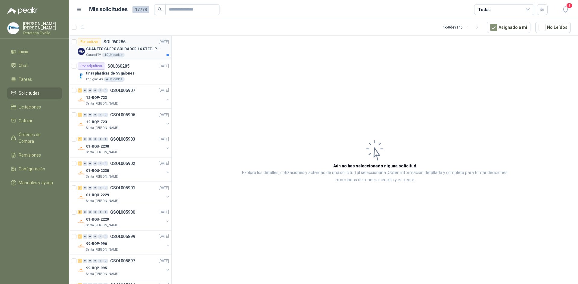
click at [148, 48] on p "GUANTES CUERO SOLDADOR 14 STEEL PRO SAFE(ADJUNTO FICHA TECNIC)" at bounding box center [123, 49] width 75 height 6
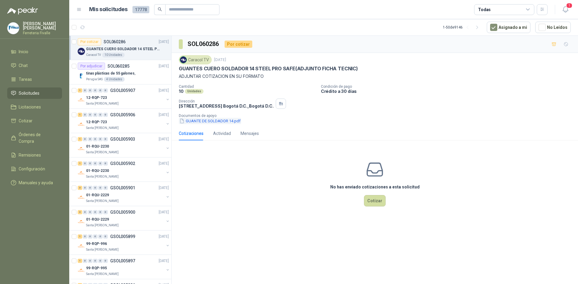
click at [208, 123] on button "GUANTE DE SOLDADOR 14.pdf" at bounding box center [210, 121] width 62 height 6
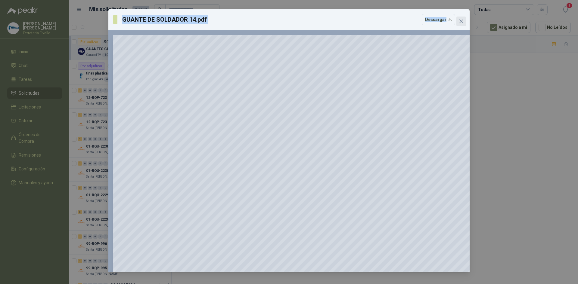
click at [464, 23] on div "GUANTE DE SOLDADOR 14.pdf Descargar 150 %" at bounding box center [288, 141] width 361 height 264
click at [464, 23] on span "Close" at bounding box center [461, 21] width 10 height 5
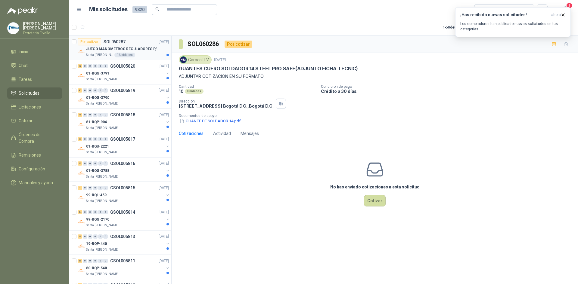
click at [98, 49] on p "JUEGO MANOMETROS REGULADORES P/OXIGENO" at bounding box center [123, 49] width 75 height 6
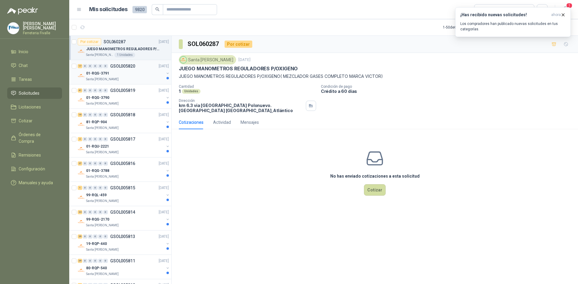
click at [117, 66] on p "GSOL005820" at bounding box center [122, 66] width 25 height 4
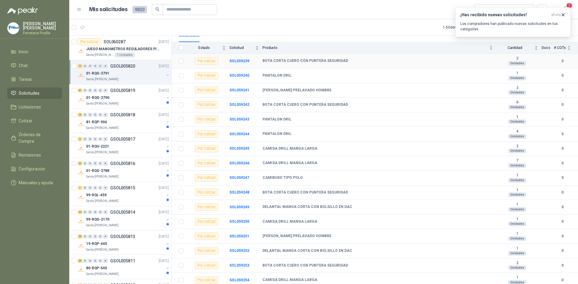
scroll to position [78, 0]
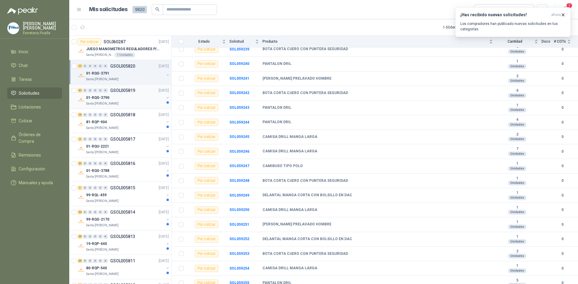
click at [111, 94] on div "41 0 0 0 0 0 GSOL005819 [DATE]" at bounding box center [124, 90] width 92 height 7
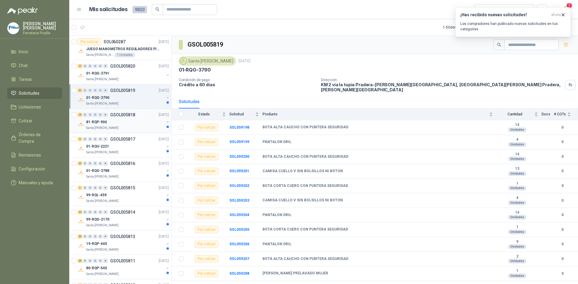
click at [130, 119] on div "81-RQP-904" at bounding box center [125, 122] width 78 height 7
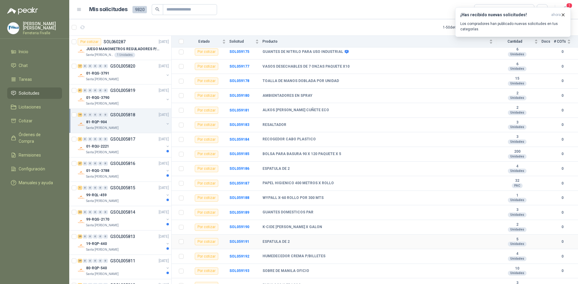
scroll to position [112, 0]
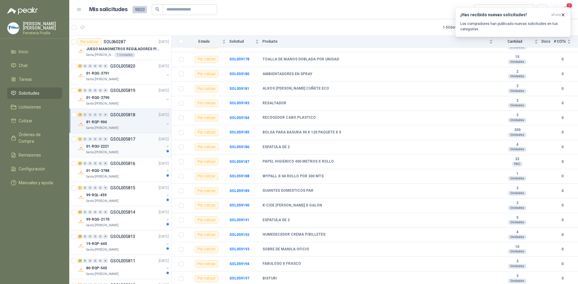
click at [154, 152] on div "Santa [PERSON_NAME]" at bounding box center [125, 152] width 78 height 5
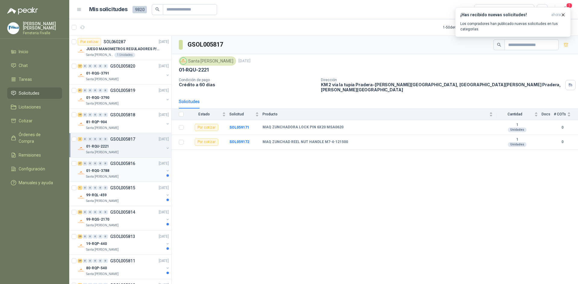
click at [154, 175] on div "Santa [PERSON_NAME]" at bounding box center [125, 177] width 78 height 5
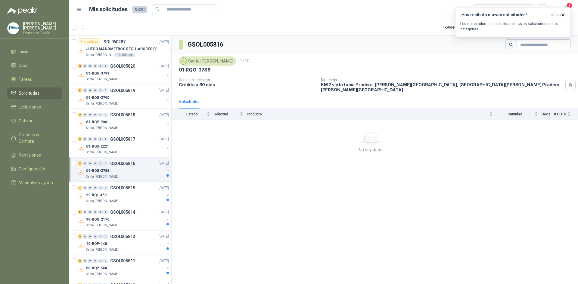
click at [119, 172] on div "01-RQG-3788" at bounding box center [125, 170] width 78 height 7
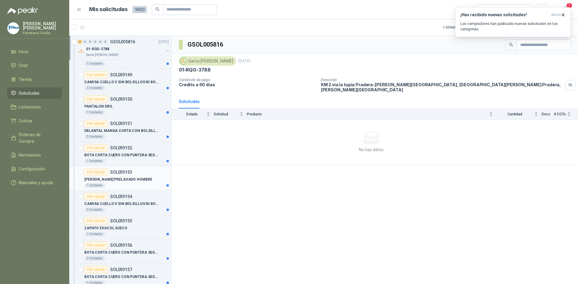
scroll to position [241, 0]
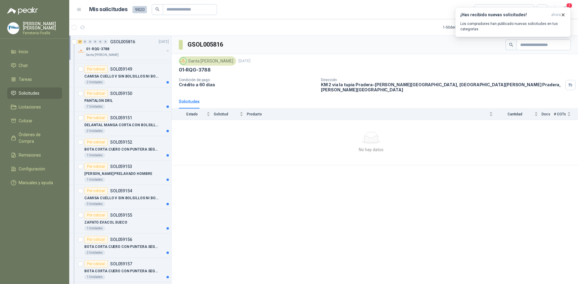
click at [182, 159] on td "No hay datos" at bounding box center [375, 142] width 406 height 45
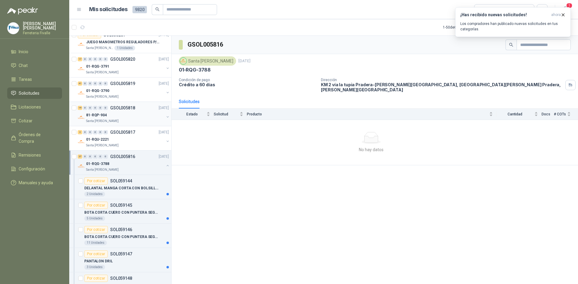
scroll to position [0, 0]
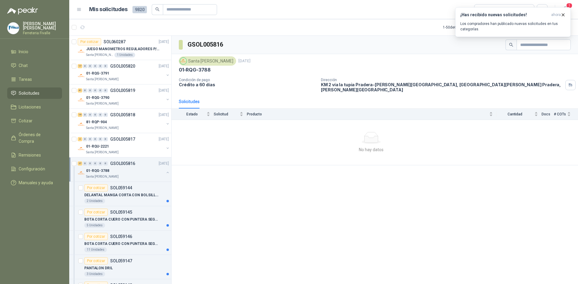
click at [128, 178] on div "Santa [PERSON_NAME]" at bounding box center [125, 177] width 78 height 5
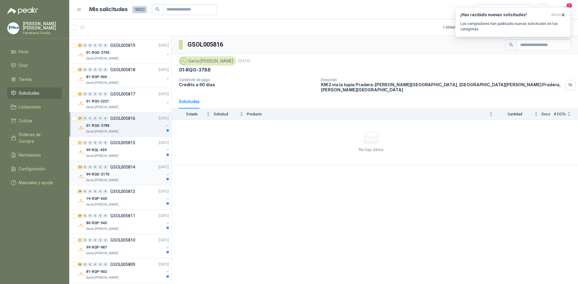
scroll to position [60, 0]
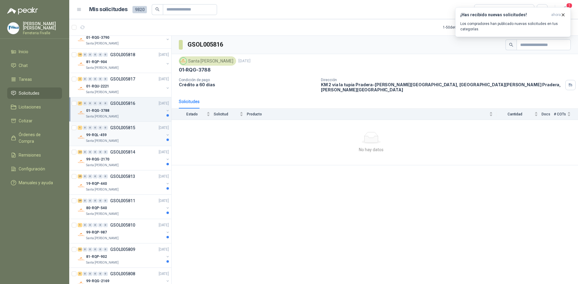
click at [135, 136] on div "99-RQL-459" at bounding box center [125, 135] width 78 height 7
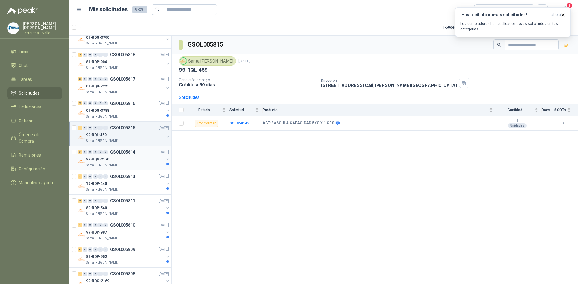
click at [121, 151] on p "GSOL005814" at bounding box center [122, 152] width 25 height 4
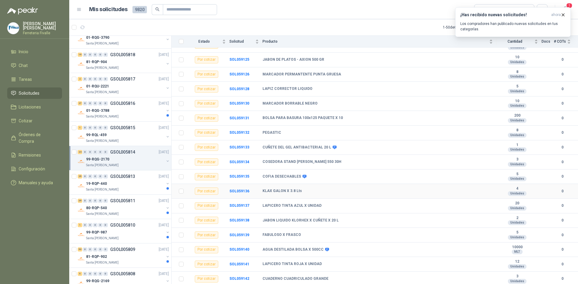
scroll to position [181, 0]
click at [128, 178] on p "GSOL005813" at bounding box center [122, 177] width 25 height 4
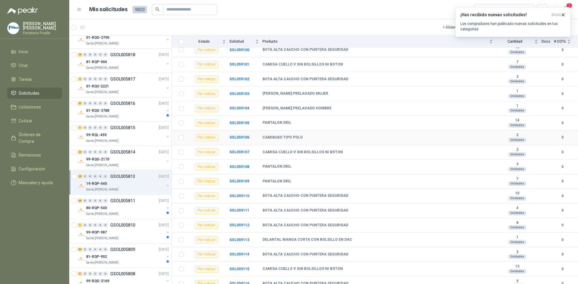
scroll to position [254, 0]
click at [148, 207] on div "80-RQP-540" at bounding box center [125, 208] width 78 height 7
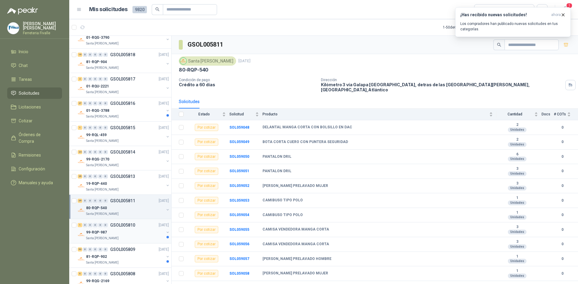
click at [135, 231] on div "99-RQP-987" at bounding box center [125, 232] width 78 height 7
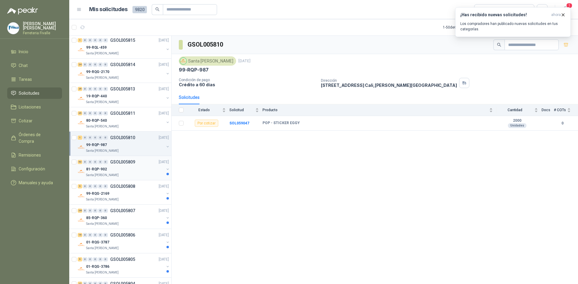
scroll to position [151, 0]
click at [127, 169] on div "81-RQP-902" at bounding box center [125, 166] width 78 height 7
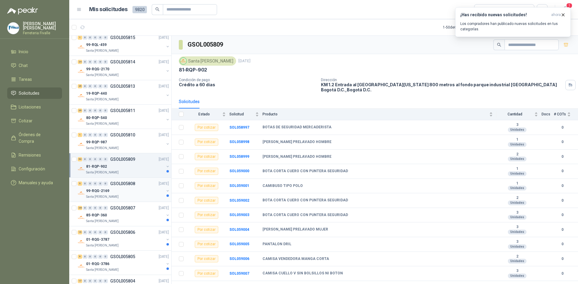
click at [139, 187] on div "5 0 0 0 0 0 GSOL005808 [DATE]" at bounding box center [124, 183] width 92 height 7
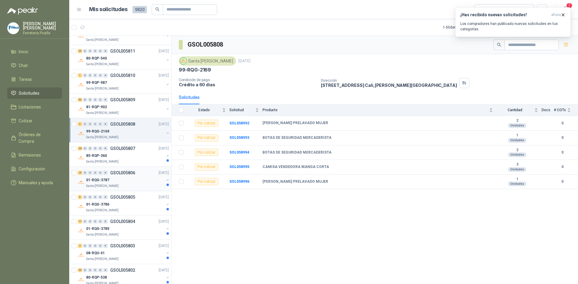
scroll to position [211, 0]
click at [145, 159] on div "85-RQP-360" at bounding box center [125, 155] width 78 height 7
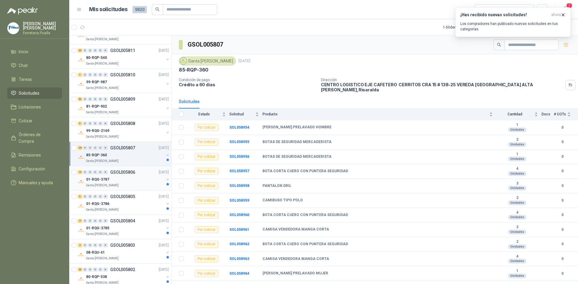
click at [138, 182] on div "01-RQG-3787" at bounding box center [125, 179] width 78 height 7
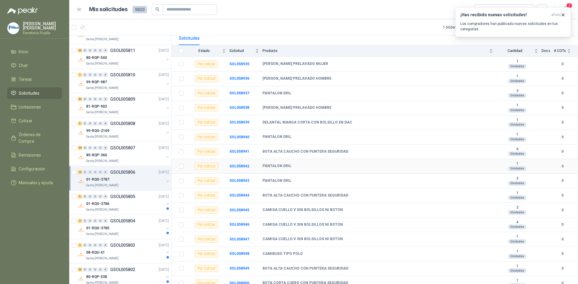
scroll to position [108, 0]
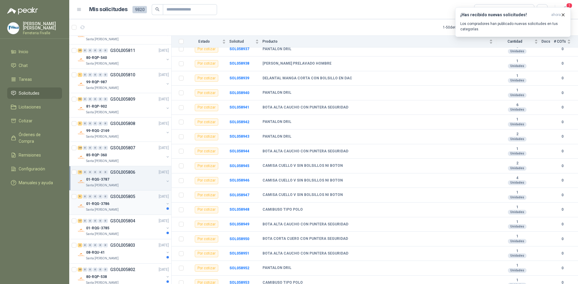
click at [148, 203] on div "01-RQG-3786" at bounding box center [125, 204] width 78 height 7
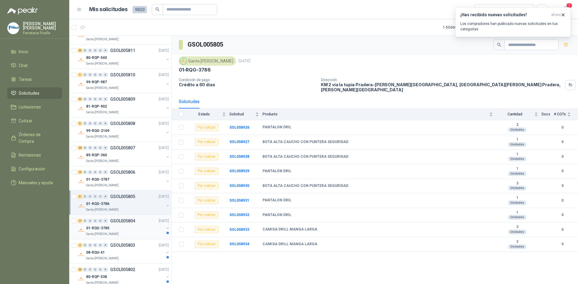
click at [139, 237] on div "Santa [PERSON_NAME]" at bounding box center [125, 234] width 78 height 5
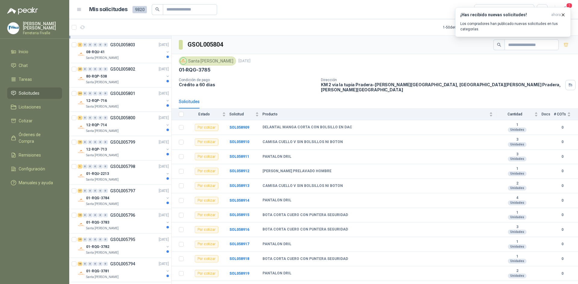
scroll to position [421, 0]
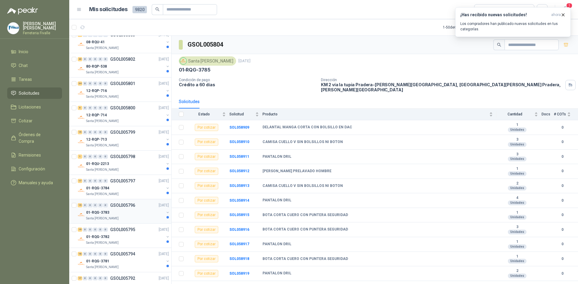
click at [133, 210] on div "01-RQG-3783" at bounding box center [125, 212] width 78 height 7
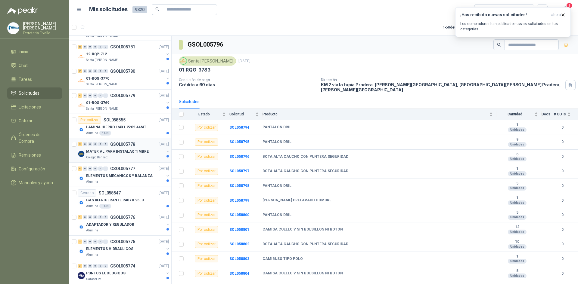
scroll to position [917, 0]
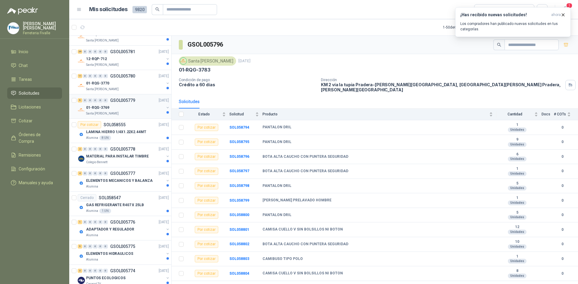
click at [132, 103] on div "9 0 0 0 0 0 GSOL005779 [DATE]" at bounding box center [124, 100] width 92 height 7
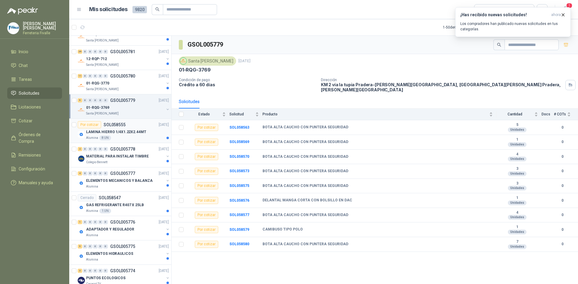
click at [133, 127] on div "Por cotizar SOL058555 [DATE]" at bounding box center [123, 124] width 91 height 7
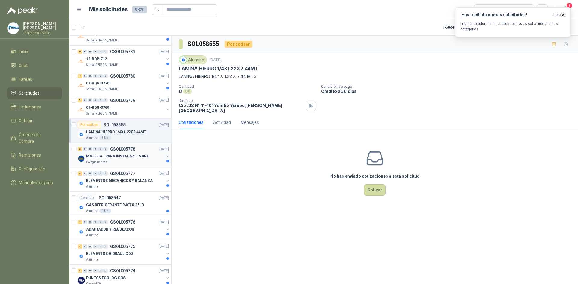
click at [150, 158] on div "MATERIAL PARA INSTALAR TIMBRE" at bounding box center [125, 156] width 78 height 7
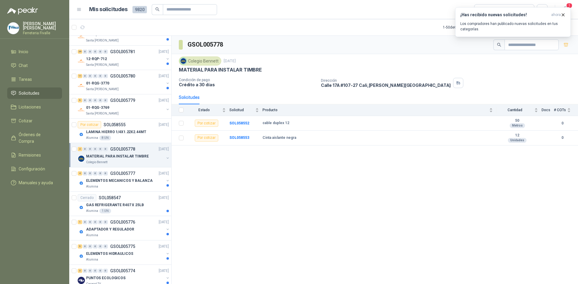
drag, startPoint x: 571, startPoint y: 188, endPoint x: 557, endPoint y: 189, distance: 13.9
click at [568, 188] on div "GSOL005778 Colegio [PERSON_NAME] [DATE] MATERIAL PARA INSTALAR TIMBRE Condición…" at bounding box center [375, 161] width 406 height 251
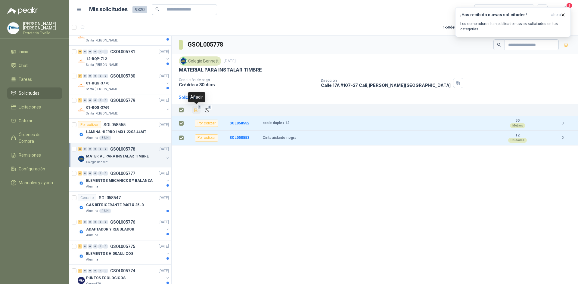
click at [194, 111] on icon "Añadir" at bounding box center [196, 109] width 5 height 5
click at [37, 124] on li "Cotizar 2" at bounding box center [35, 121] width 48 height 7
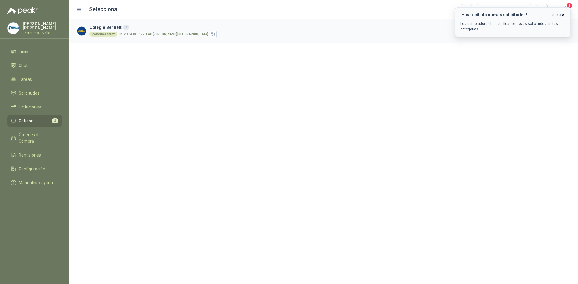
click at [564, 14] on icon "button" at bounding box center [563, 14] width 5 height 5
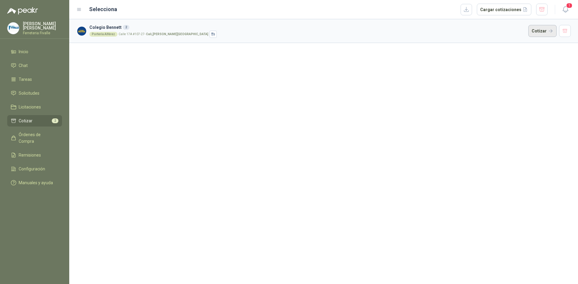
click at [547, 30] on button "Cotizar" at bounding box center [542, 31] width 28 height 12
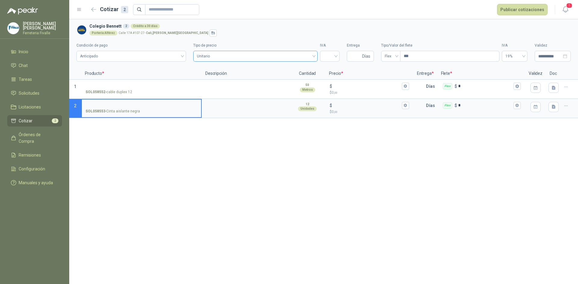
click at [294, 53] on span "Unitario" at bounding box center [255, 56] width 117 height 9
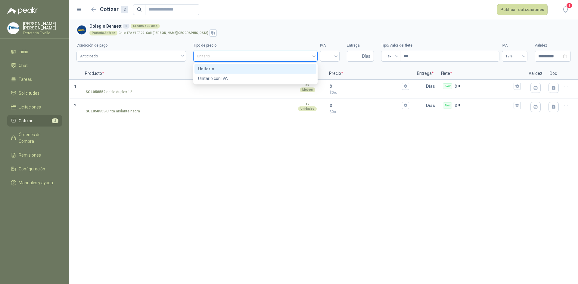
click at [268, 69] on div "Unitario" at bounding box center [255, 69] width 115 height 7
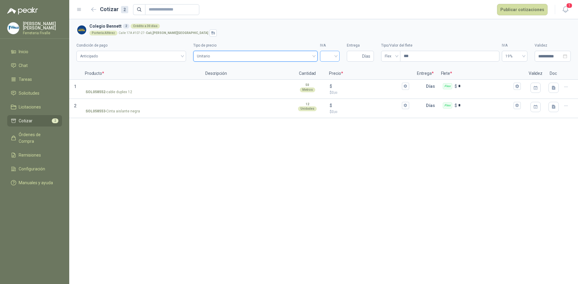
click at [325, 57] on input "search" at bounding box center [330, 55] width 12 height 9
click at [333, 70] on div "19%" at bounding box center [330, 69] width 10 height 7
click at [352, 59] on input "Entrega" at bounding box center [355, 56] width 11 height 10
type input "*"
click at [387, 56] on span "Flex" at bounding box center [391, 56] width 12 height 9
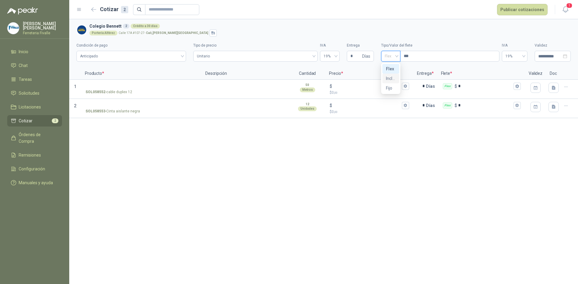
click at [391, 76] on div "Incluido" at bounding box center [391, 78] width 10 height 7
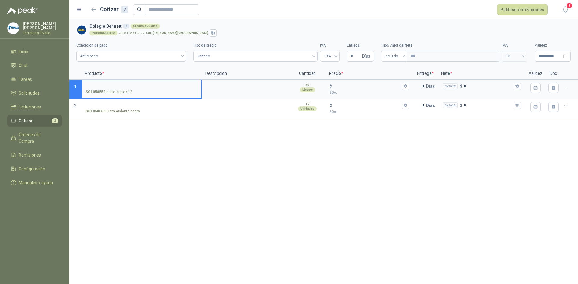
click at [135, 84] on input "SOL058552 - cable duplex 12" at bounding box center [141, 86] width 112 height 5
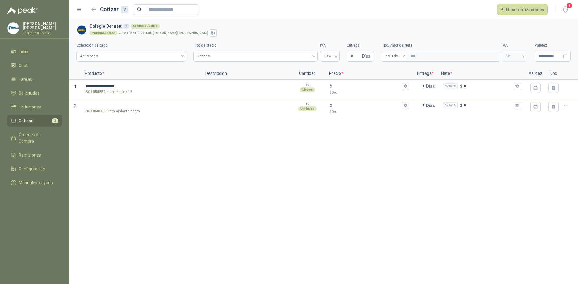
drag, startPoint x: 262, startPoint y: 238, endPoint x: 254, endPoint y: 237, distance: 7.9
click at [262, 238] on div "**********" at bounding box center [323, 151] width 509 height 265
click at [158, 88] on input "**********" at bounding box center [141, 86] width 112 height 5
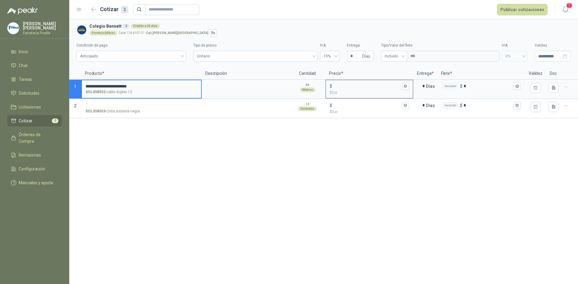
type input "**********"
click at [351, 84] on input "$ $ 0 ,00" at bounding box center [366, 86] width 67 height 5
type input "*****"
click at [119, 107] on input "SOL058553 - Cinta aislante negra" at bounding box center [141, 106] width 112 height 5
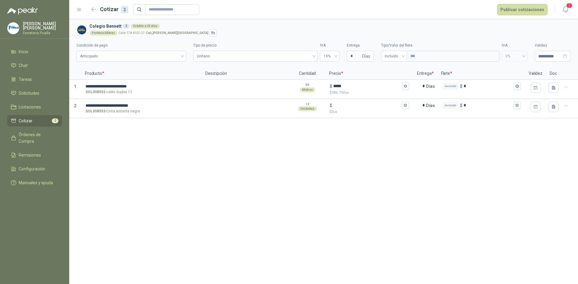
drag, startPoint x: 394, startPoint y: 227, endPoint x: 324, endPoint y: 193, distance: 78.5
click at [394, 227] on div "**********" at bounding box center [323, 151] width 509 height 265
click at [138, 105] on input "**********" at bounding box center [141, 106] width 112 height 5
click at [225, 255] on div "**********" at bounding box center [323, 151] width 509 height 265
click at [138, 105] on input "**********" at bounding box center [141, 106] width 112 height 5
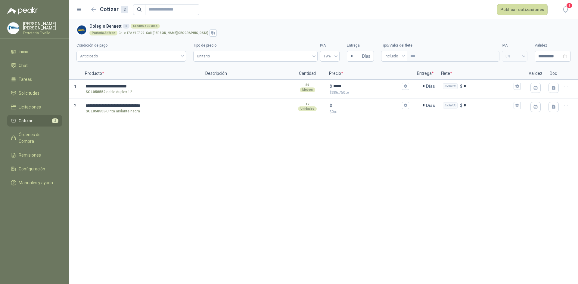
click at [217, 256] on div "**********" at bounding box center [323, 151] width 509 height 265
click at [154, 104] on input "**********" at bounding box center [141, 106] width 112 height 5
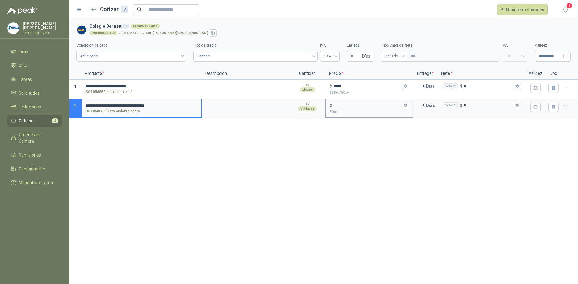
type input "**********"
click at [344, 110] on p "$ 0 ,00" at bounding box center [369, 112] width 79 height 6
click at [344, 108] on input "$ $ 0 ,00" at bounding box center [366, 105] width 67 height 5
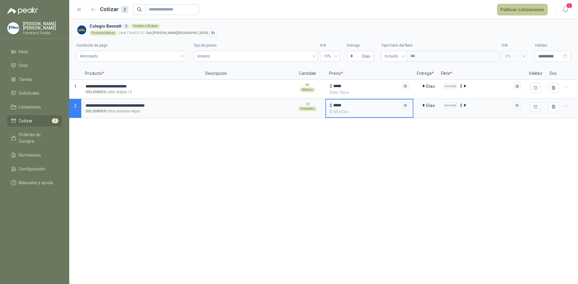
type input "*****"
click at [524, 7] on button "Publicar cotizaciones" at bounding box center [522, 9] width 51 height 11
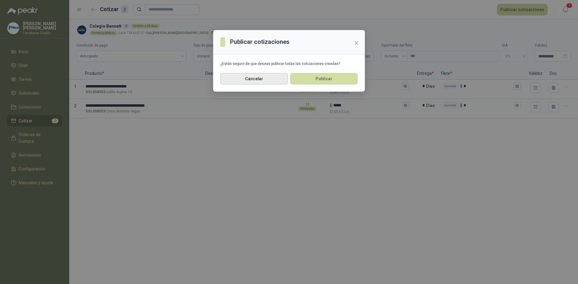
click at [259, 79] on button "Cancelar" at bounding box center [253, 78] width 67 height 11
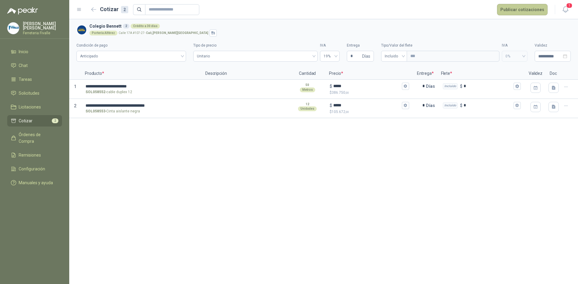
click at [522, 11] on button "Publicar cotizaciones" at bounding box center [522, 9] width 51 height 11
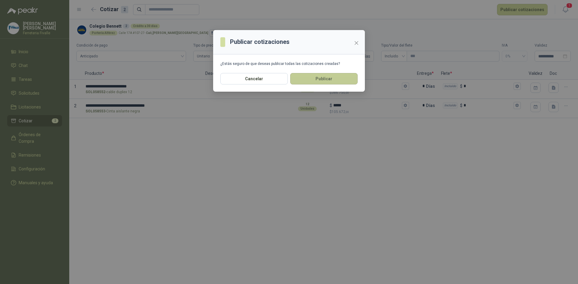
click at [326, 75] on button "Publicar" at bounding box center [323, 78] width 67 height 11
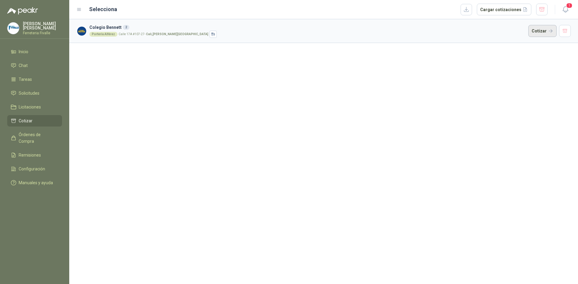
click at [547, 31] on button "Cotizar" at bounding box center [542, 31] width 28 height 12
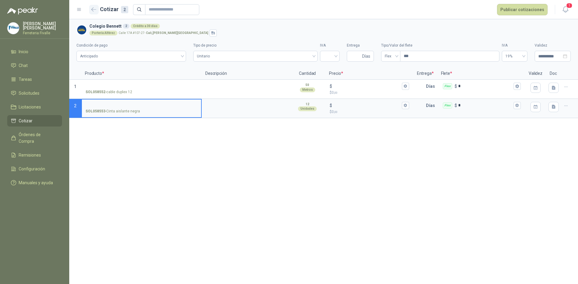
click at [94, 10] on icon "button" at bounding box center [93, 9] width 5 height 5
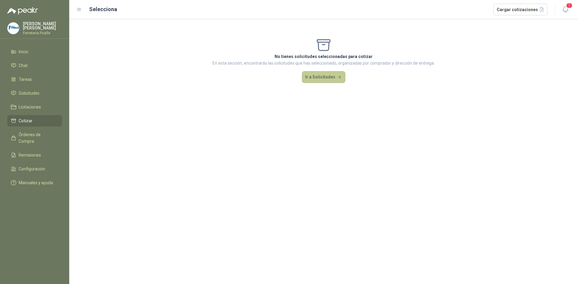
click at [321, 79] on button "Ir a Solicitudes" at bounding box center [323, 77] width 43 height 12
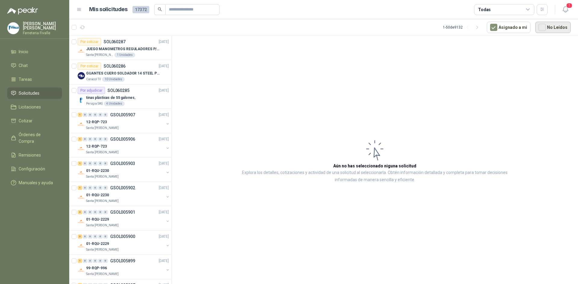
click at [549, 29] on button "No Leídos" at bounding box center [553, 27] width 36 height 11
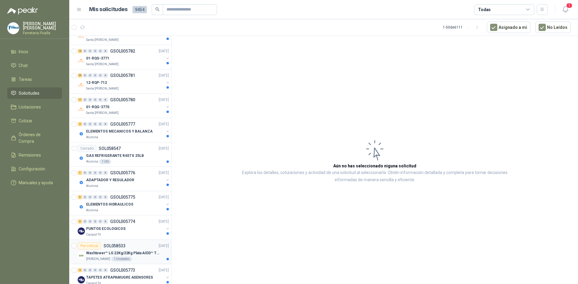
scroll to position [452, 0]
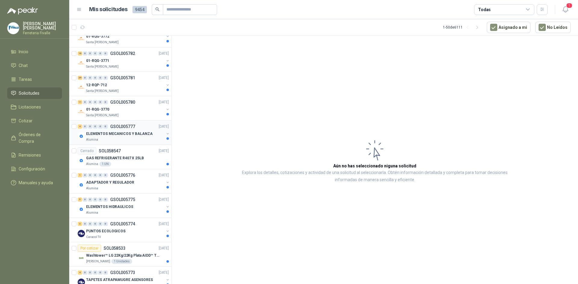
click at [136, 129] on div "4 0 0 0 0 0 GSOL005777 [DATE]" at bounding box center [124, 126] width 92 height 7
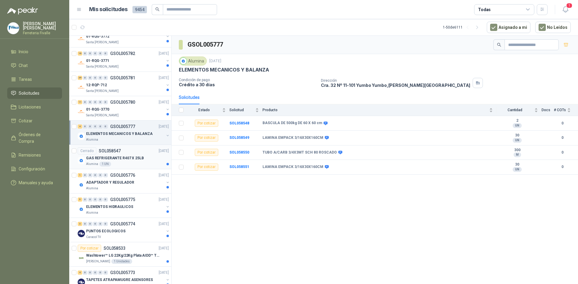
click at [143, 160] on div "GAS REFRIGERANTE R407 X 25LB" at bounding box center [127, 158] width 83 height 7
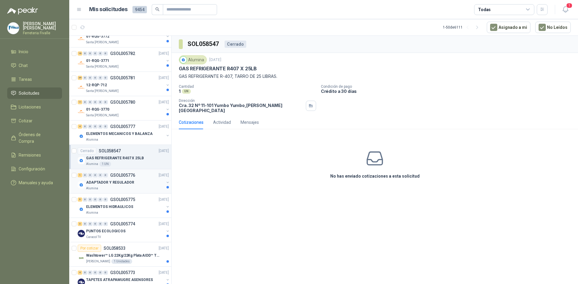
click at [138, 185] on div "ADAPTADOR Y REGULADOR" at bounding box center [125, 182] width 78 height 7
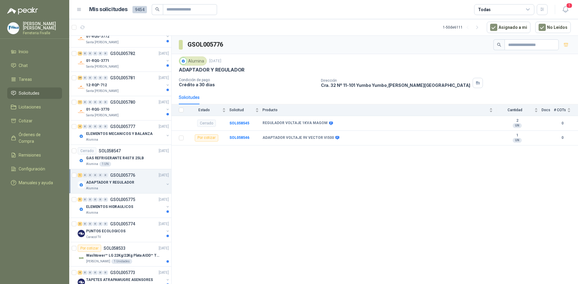
scroll to position [482, 0]
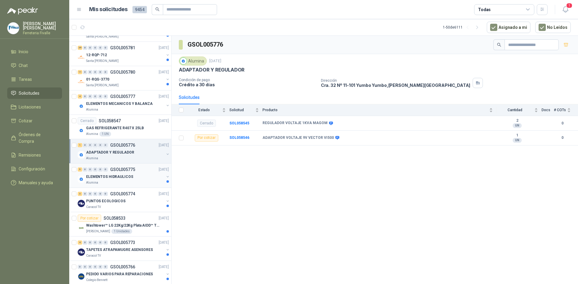
click at [137, 181] on div "Alumina" at bounding box center [125, 183] width 78 height 5
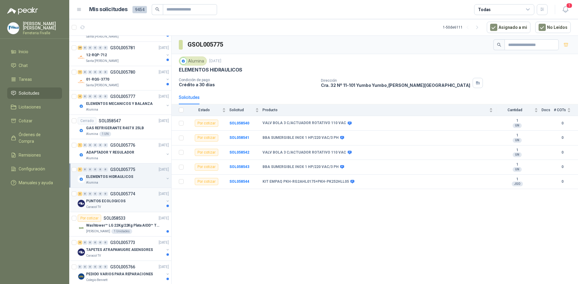
click at [142, 199] on div "PUNTOS ECOLOGICOS" at bounding box center [125, 201] width 78 height 7
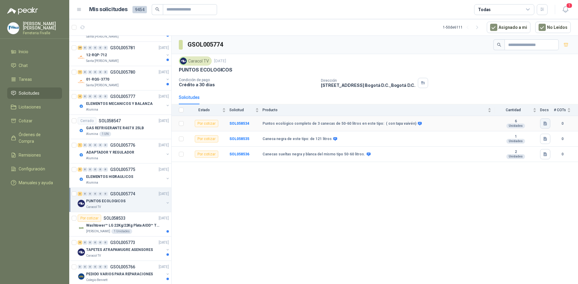
click at [544, 124] on icon "button" at bounding box center [545, 124] width 4 height 4
click at [508, 112] on button "Cotización puntos ecológicos.docx" at bounding box center [510, 110] width 71 height 6
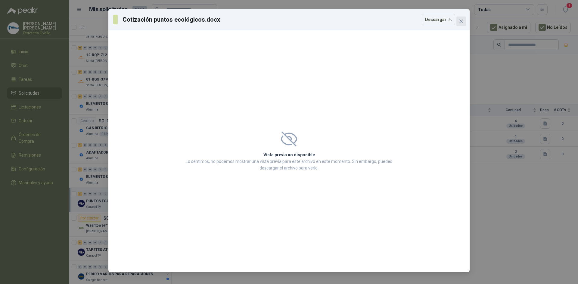
click at [465, 22] on span "Close" at bounding box center [461, 21] width 10 height 5
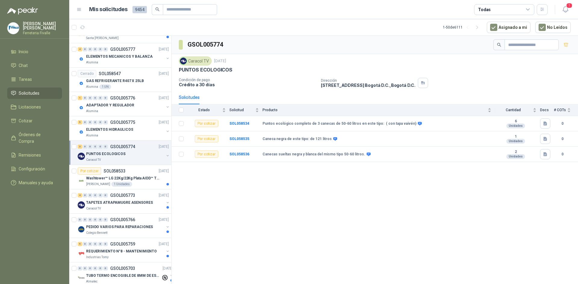
scroll to position [542, 0]
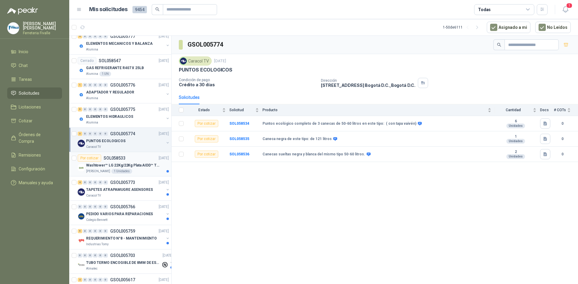
click at [144, 167] on p "Washtower™ LG 22Kg/22Kg Plata AIDD™ ThinQ™ Steam™ WK22VS6P" at bounding box center [123, 166] width 75 height 6
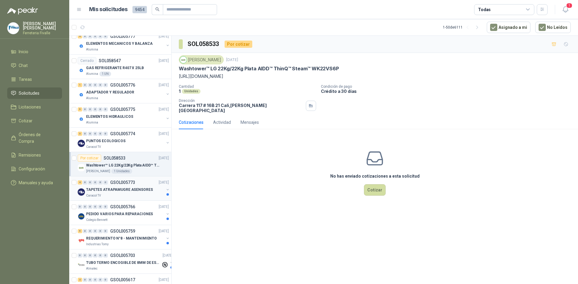
click at [129, 188] on p "TAPETES ATRAPAMUGRE ASENSORES" at bounding box center [119, 190] width 67 height 6
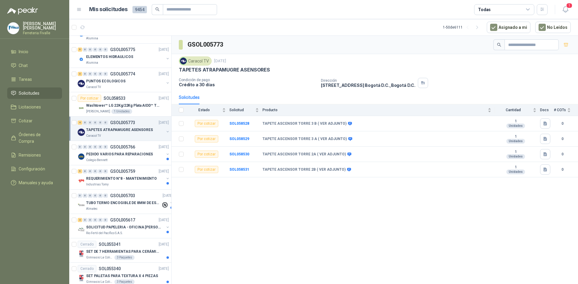
scroll to position [602, 0]
click at [151, 155] on div "PEDIDO VARIOS PARA REPARACIONES" at bounding box center [125, 154] width 78 height 7
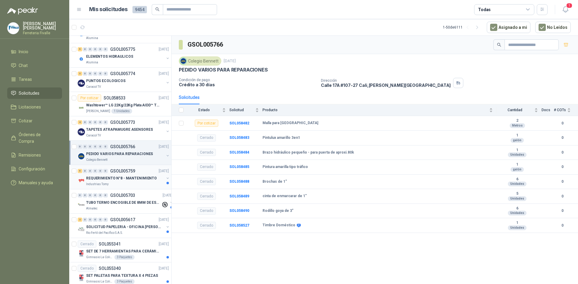
click at [145, 175] on div "REQUERIMIENTO N°8 - MANTENIMIENTO" at bounding box center [125, 178] width 78 height 7
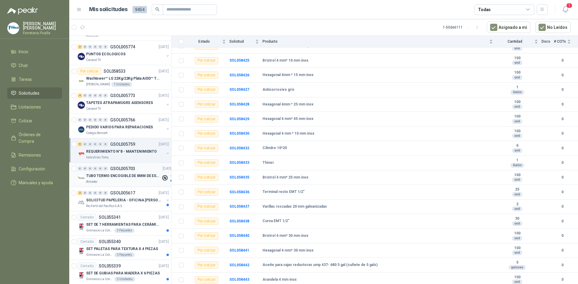
scroll to position [662, 0]
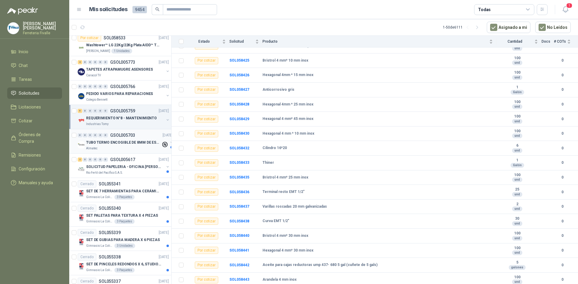
click at [142, 143] on p "TUBO TERMO ENCOGIBLE DE 8MM DE ESPESOR X 5CMS" at bounding box center [123, 143] width 75 height 6
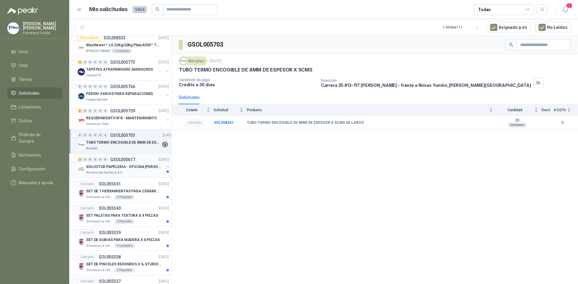
click at [144, 169] on p "SOLICITUD PAPELERIA - OFICINA [PERSON_NAME]" at bounding box center [123, 167] width 75 height 6
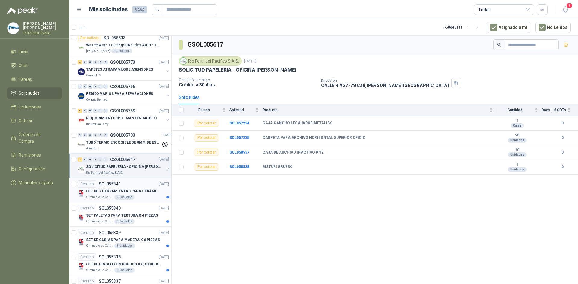
click at [130, 197] on div "3 Paquetes" at bounding box center [124, 197] width 20 height 5
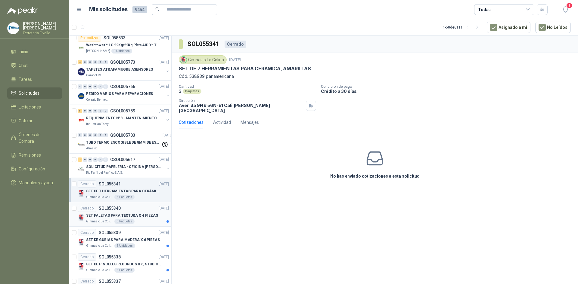
click at [144, 207] on div "Cerrado SOL055340 [DATE]" at bounding box center [123, 208] width 91 height 7
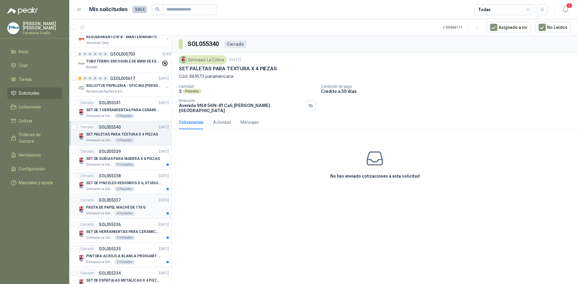
scroll to position [753, 0]
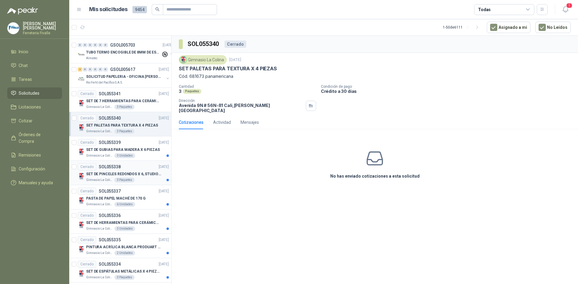
click at [148, 176] on p "SET DE PINCELES REDONDOS X 6, STUDIO 306" at bounding box center [123, 175] width 75 height 6
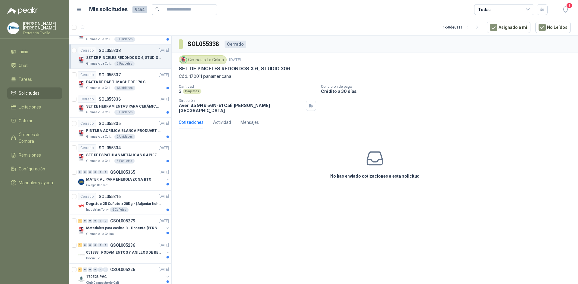
scroll to position [873, 0]
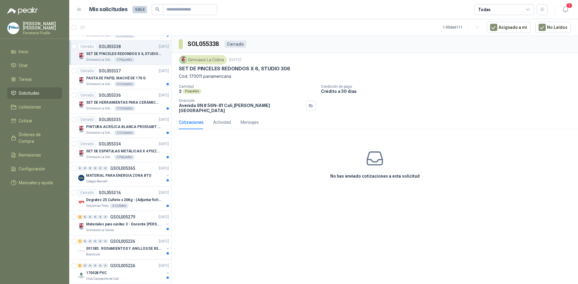
click at [146, 177] on p "MATERIAL PARA ENERGIA ZONA BTO" at bounding box center [118, 176] width 65 height 6
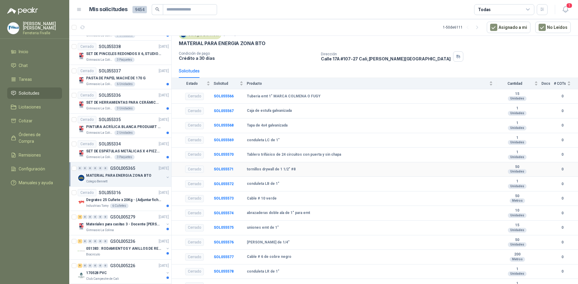
scroll to position [78, 0]
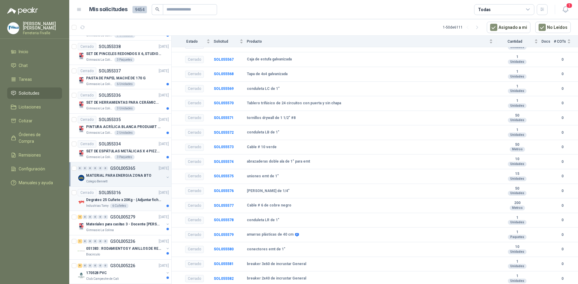
click at [144, 200] on p "Degratec 25 Cuñete x 20Kg - (Adjuntar ficha técnica)" at bounding box center [123, 200] width 75 height 6
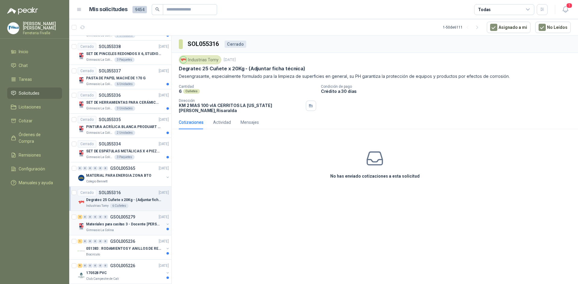
click at [140, 228] on div "Materiales para casitas 3 - Docente [PERSON_NAME]" at bounding box center [125, 224] width 78 height 7
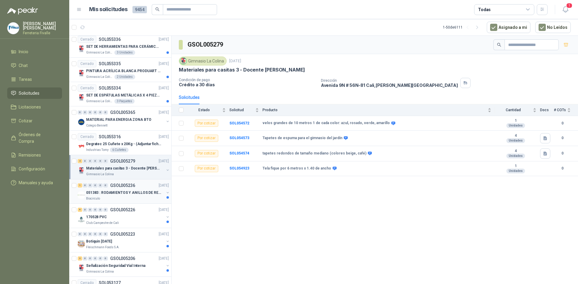
scroll to position [933, 0]
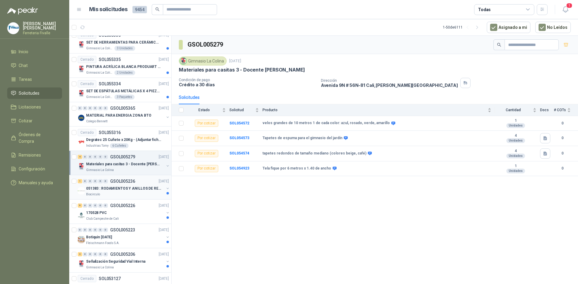
click at [150, 183] on div "1 0 0 0 0 0 GSOL005236 [DATE]" at bounding box center [124, 181] width 92 height 7
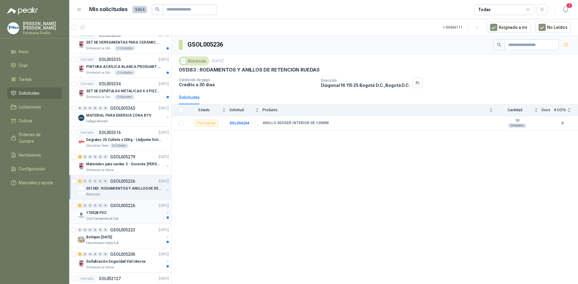
click at [141, 214] on div "170528 PVC" at bounding box center [125, 213] width 78 height 7
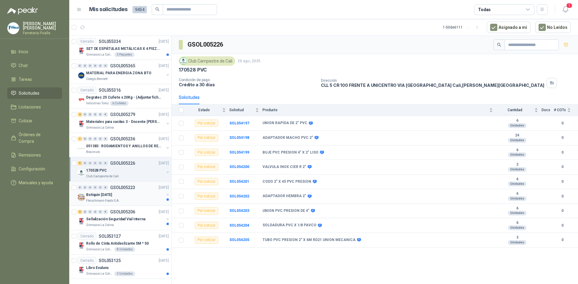
scroll to position [982, 0]
click at [134, 190] on div "Botiquin [DATE]" at bounding box center [125, 193] width 78 height 7
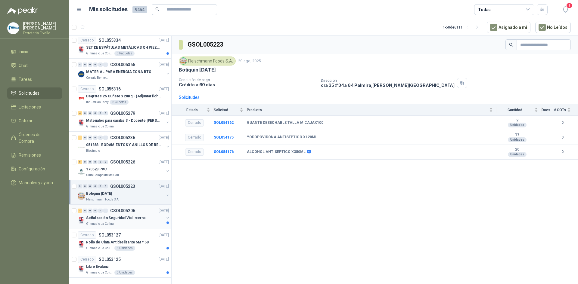
click at [140, 222] on div "Gimnasio La Colina" at bounding box center [125, 224] width 78 height 5
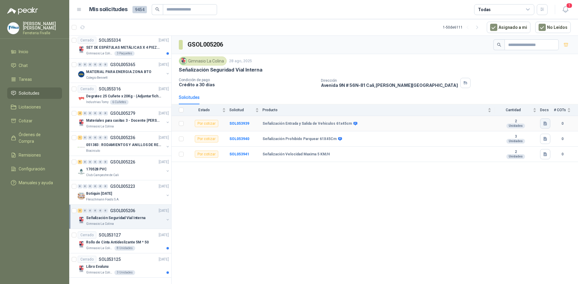
click at [548, 123] on icon "button" at bounding box center [545, 123] width 5 height 5
click at [501, 108] on button "Captura de pantalla [DATE] 134658.png" at bounding box center [509, 110] width 76 height 6
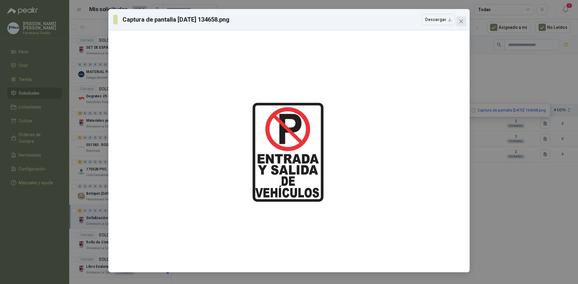
click at [462, 17] on button "Close" at bounding box center [461, 22] width 10 height 10
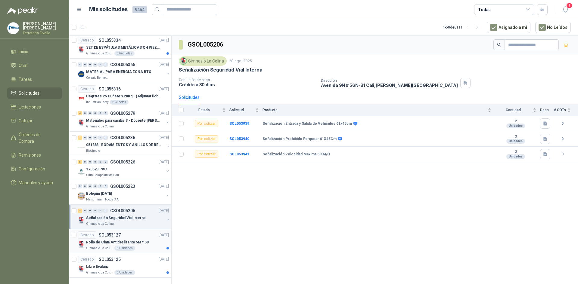
click at [134, 240] on p "Rollo de Cinta Antideslizante 5M * 50" at bounding box center [117, 243] width 63 height 6
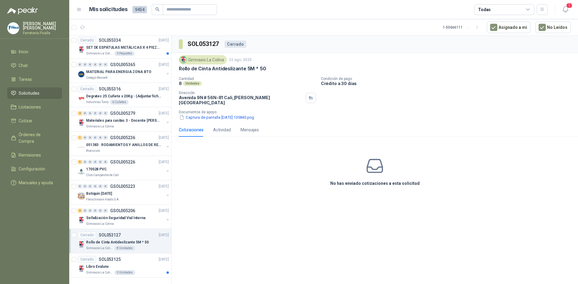
click at [245, 110] on p "Documentos de apoyo" at bounding box center [377, 112] width 397 height 4
click at [243, 114] on button "Captura de pantalla [DATE] 135845.png" at bounding box center [217, 117] width 76 height 6
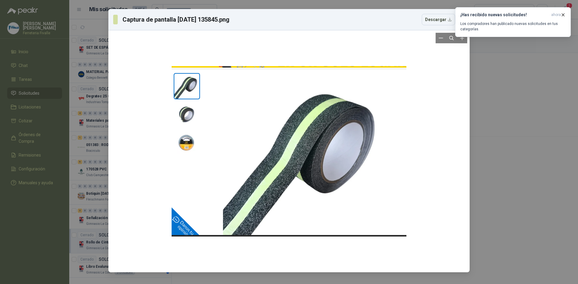
click at [450, 113] on div at bounding box center [289, 152] width 356 height 238
click at [488, 54] on div "Captura de pantalla [DATE] 135845.png Descargar" at bounding box center [289, 142] width 578 height 284
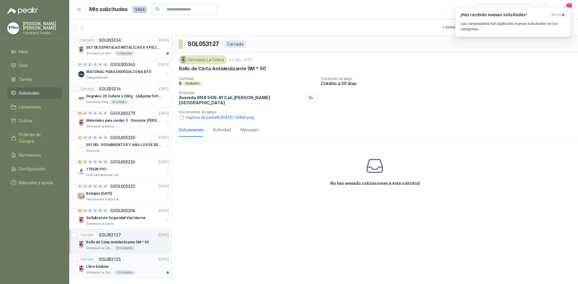
click at [136, 263] on div "Libro Evaluna" at bounding box center [127, 266] width 83 height 7
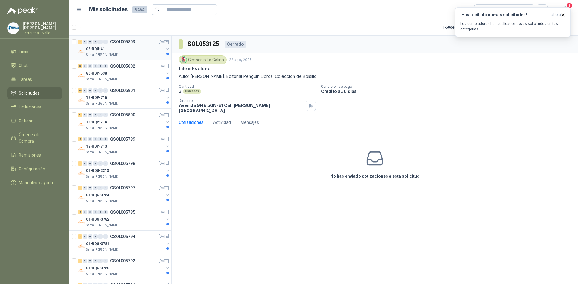
click at [129, 48] on div "08-RQU-41" at bounding box center [125, 48] width 78 height 7
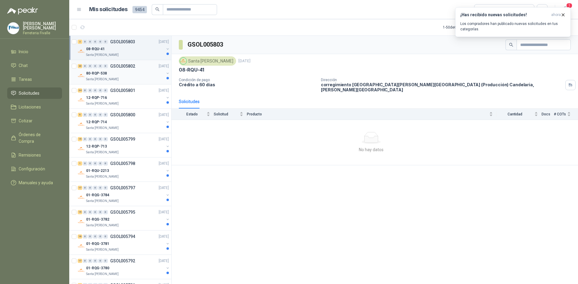
click at [127, 71] on div "80-RQP-538" at bounding box center [125, 73] width 78 height 7
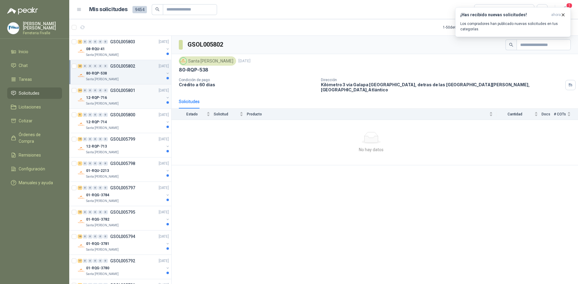
click at [131, 85] on div "34 0 0 0 0 0 GSOL005801 [DATE] 12-RQP-716 Santa [PERSON_NAME]" at bounding box center [120, 97] width 102 height 24
click at [138, 94] on div "12-RQP-716" at bounding box center [125, 97] width 78 height 7
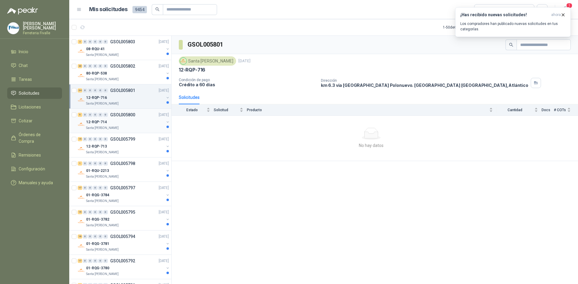
click at [133, 118] on div "5 0 0 0 0 0 GSOL005800 [DATE]" at bounding box center [124, 114] width 92 height 7
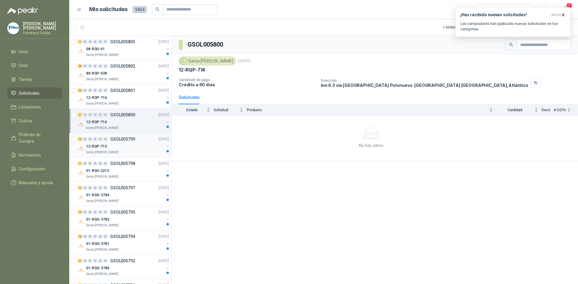
click at [144, 155] on div "Santa [PERSON_NAME]" at bounding box center [125, 152] width 78 height 5
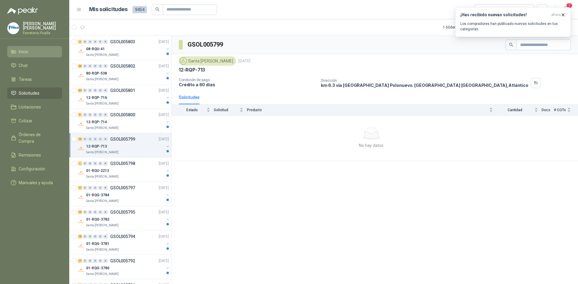
click at [23, 55] on span "Inicio" at bounding box center [24, 51] width 10 height 7
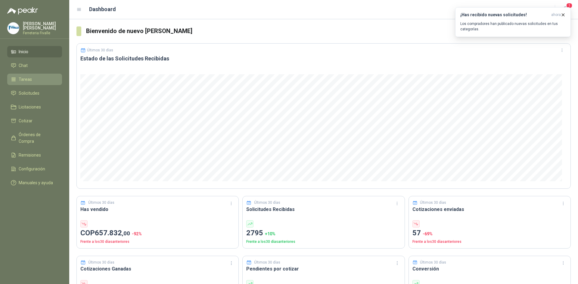
click at [26, 83] on span "Tareas" at bounding box center [25, 79] width 13 height 7
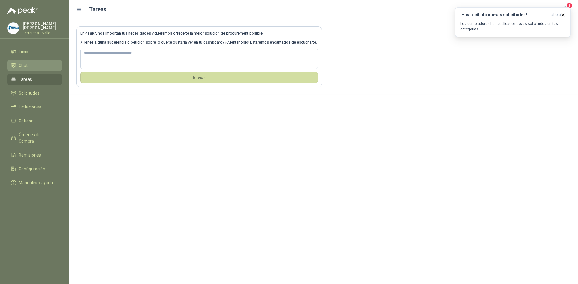
click at [36, 68] on li "Chat" at bounding box center [35, 65] width 48 height 7
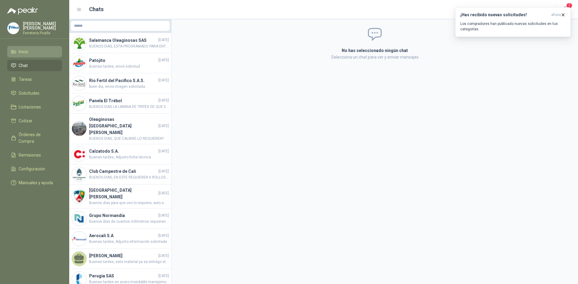
click at [39, 55] on li "Inicio" at bounding box center [35, 51] width 48 height 7
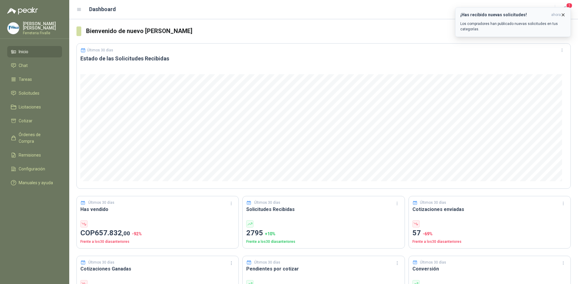
click at [563, 15] on icon "button" at bounding box center [563, 14] width 5 height 5
